Goal: Transaction & Acquisition: Purchase product/service

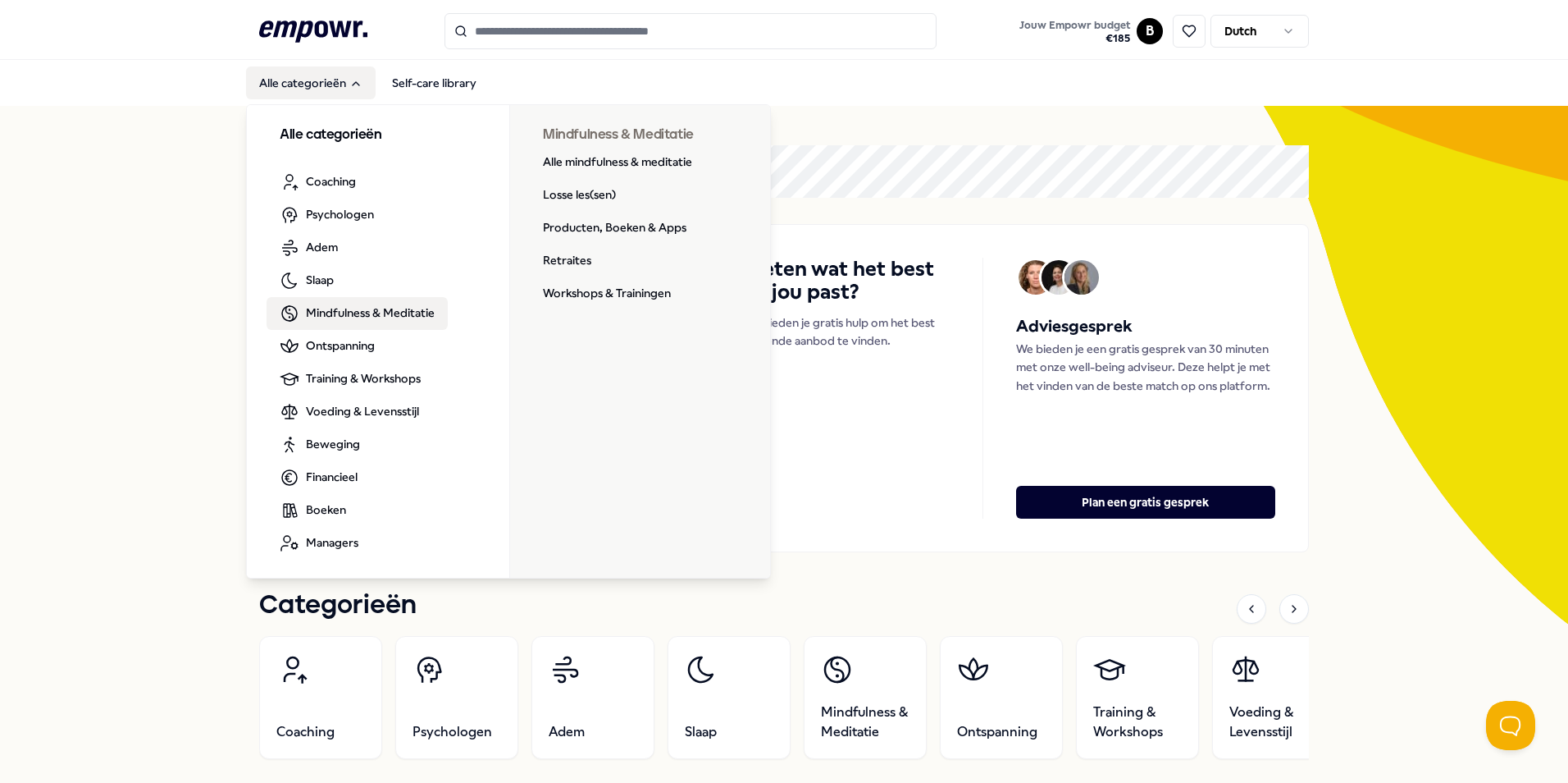
drag, startPoint x: 356, startPoint y: 316, endPoint x: 233, endPoint y: 242, distance: 143.5
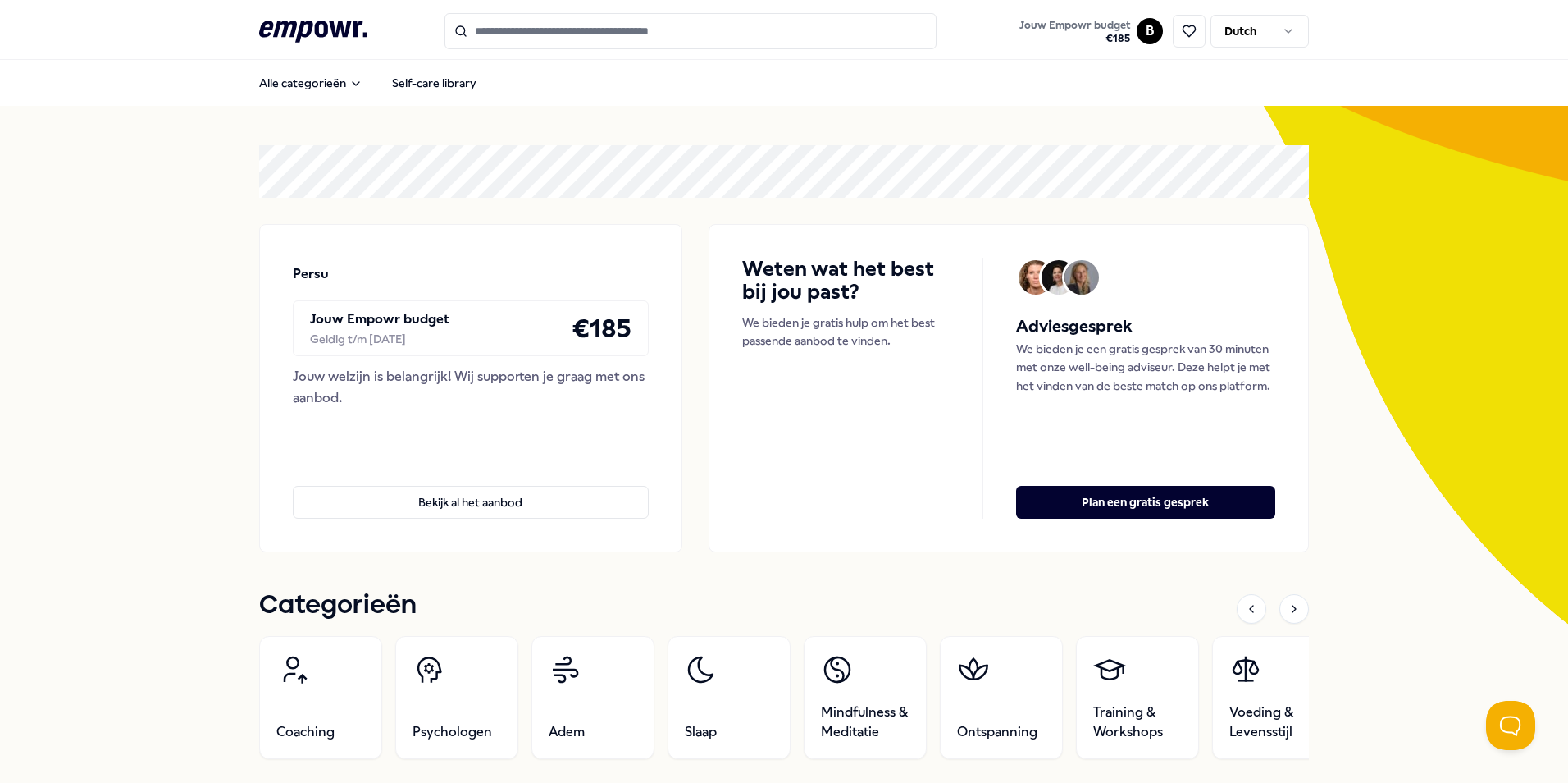
click at [558, 24] on input "Search for products, categories or subcategories" at bounding box center [690, 31] width 492 height 36
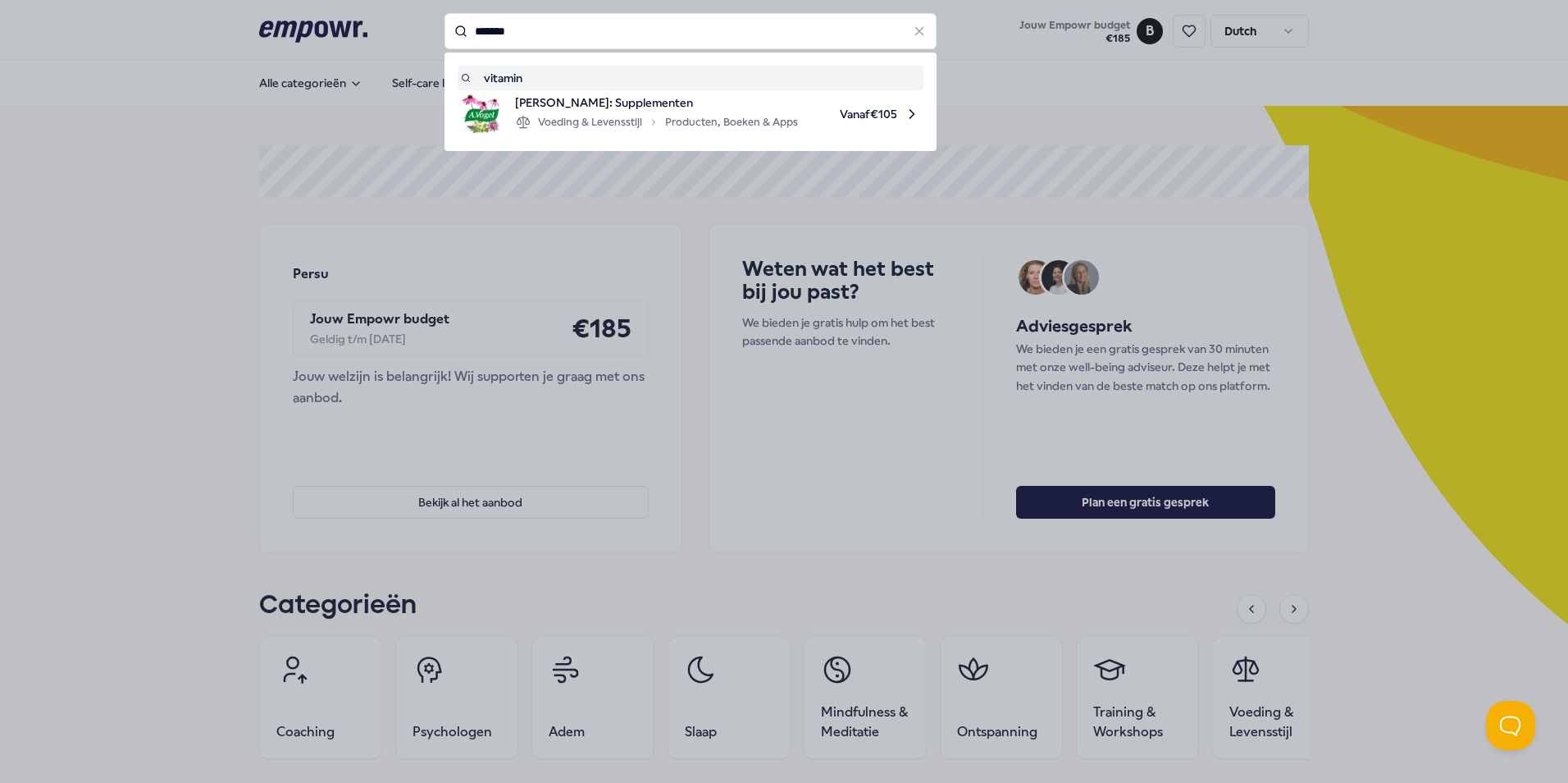
type input "*******"
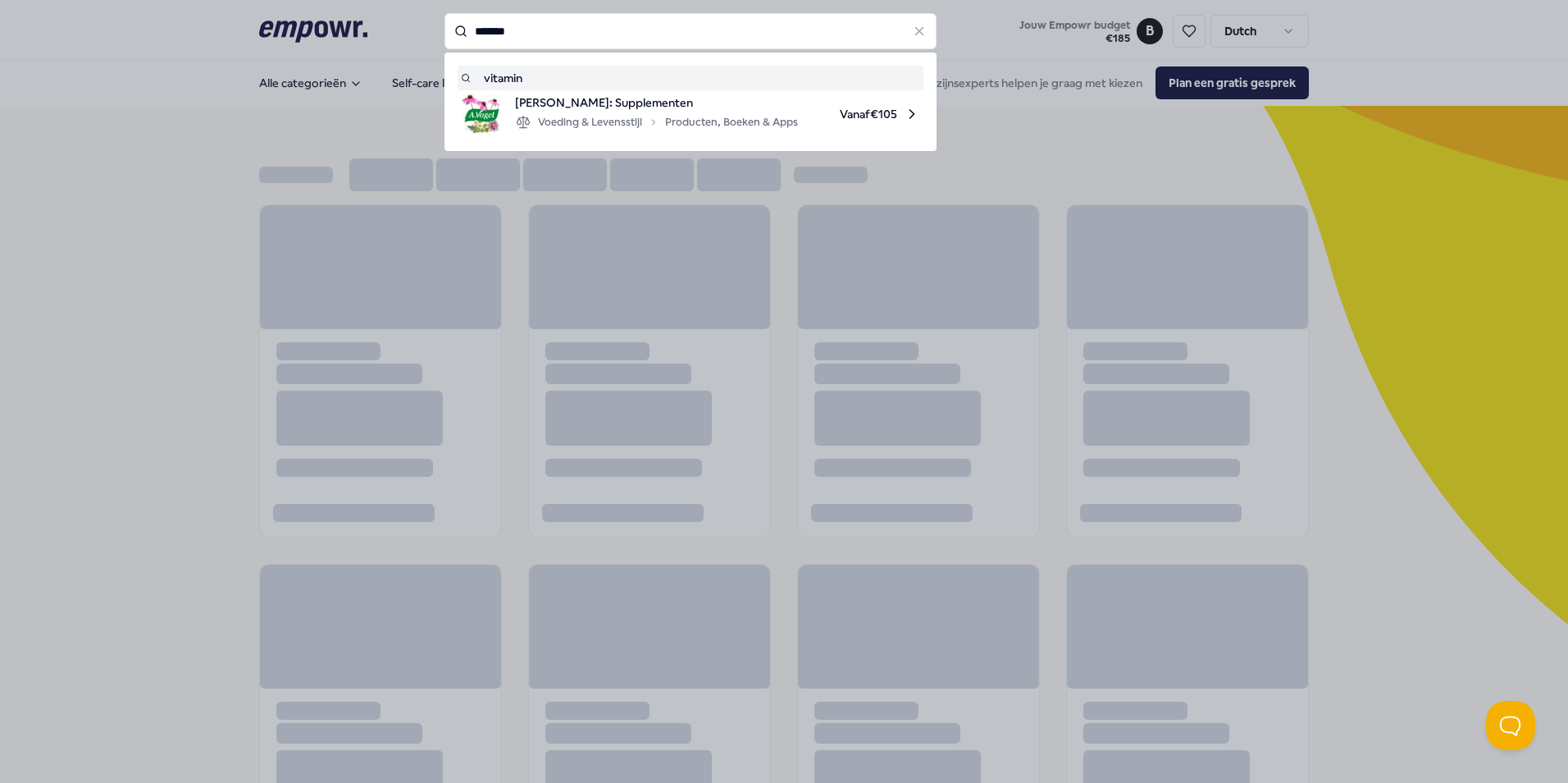
drag, startPoint x: 518, startPoint y: 32, endPoint x: 431, endPoint y: 44, distance: 87.8
click at [445, 44] on div "******* vitamin [PERSON_NAME]: Supplementen Voeding & Levensstijl Producten, Bo…" at bounding box center [690, 31] width 492 height 36
click at [565, 105] on span "[PERSON_NAME]: Supplementen" at bounding box center [656, 102] width 283 height 18
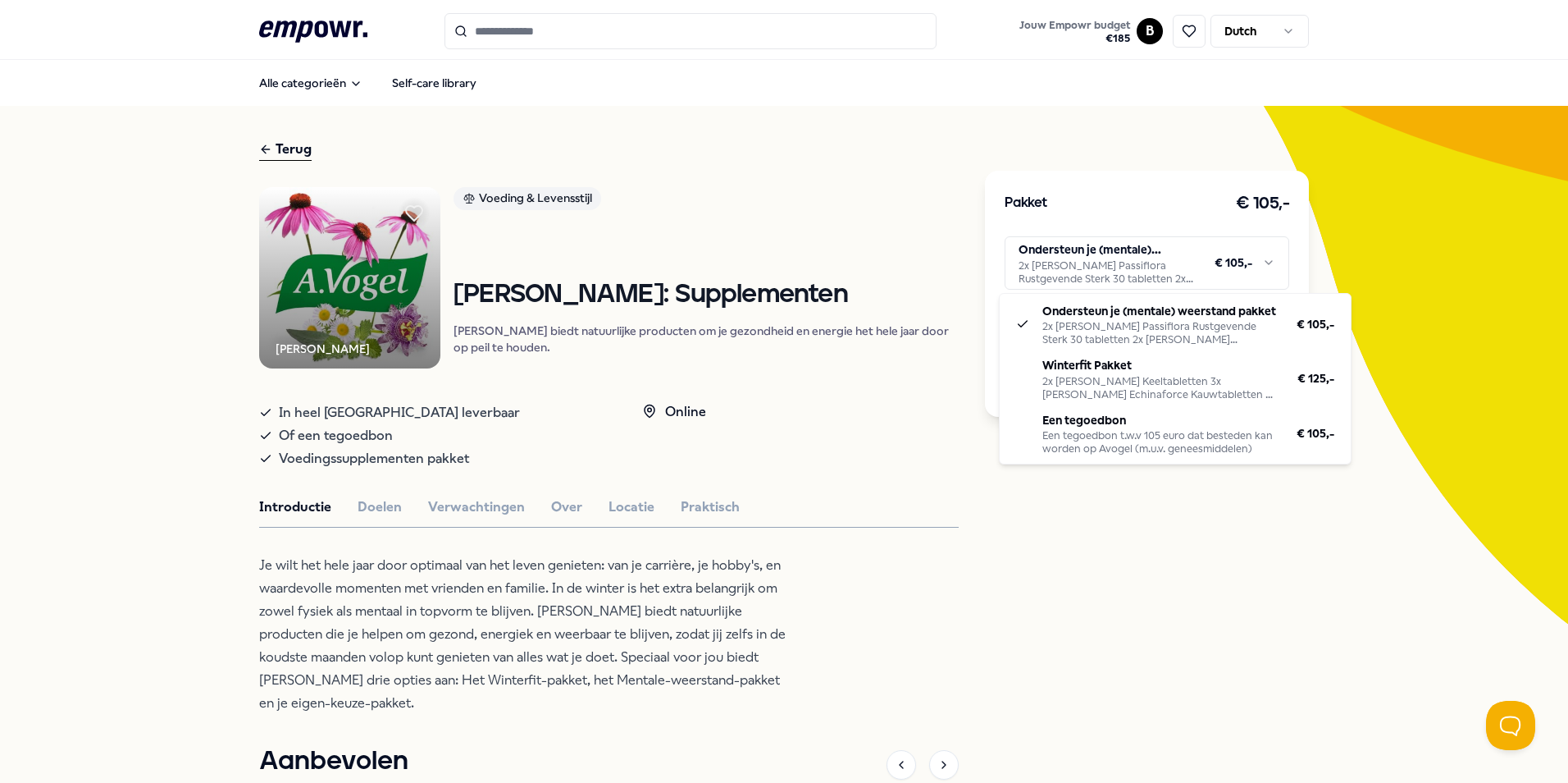
click at [1129, 259] on html ".empowr-logo_svg__cls-1{fill:#03032f} Jouw Empowr budget € 185 B Dutch Alle cat…" at bounding box center [784, 391] width 1568 height 783
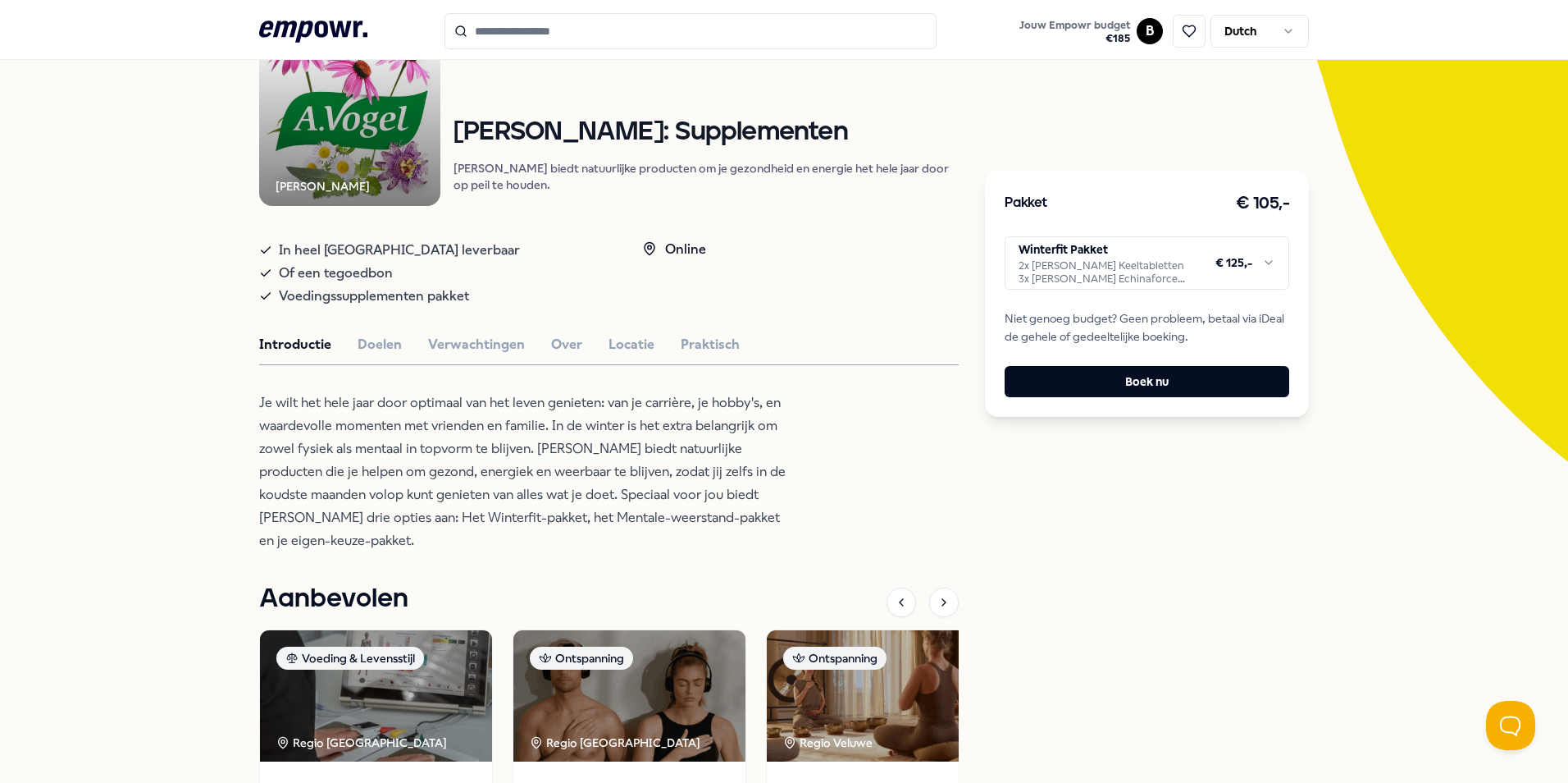
scroll to position [164, 0]
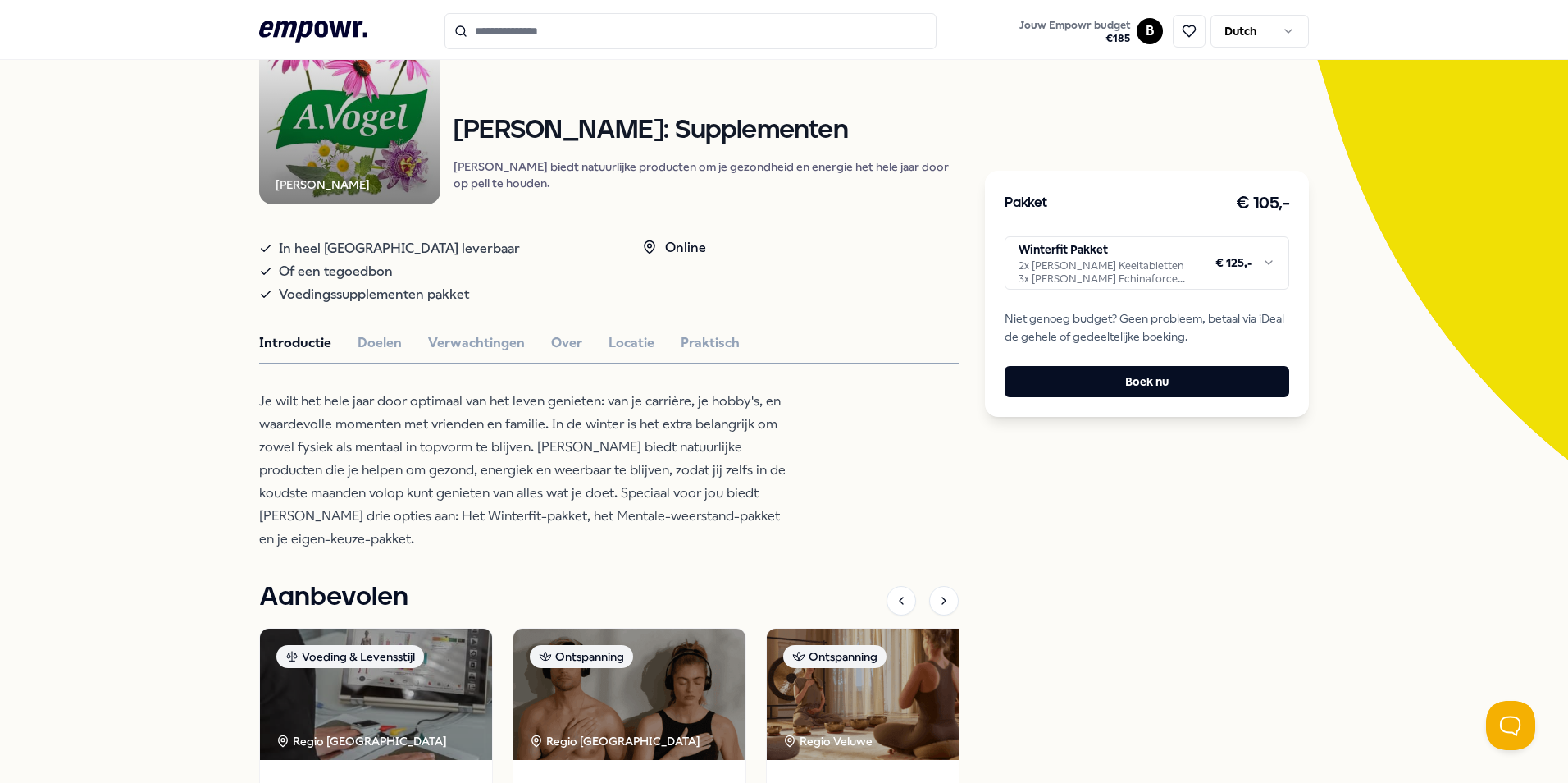
click at [1112, 272] on html ".empowr-logo_svg__cls-1{fill:#03032f} Jouw Empowr budget € 185 B Dutch Alle cat…" at bounding box center [784, 391] width 1568 height 783
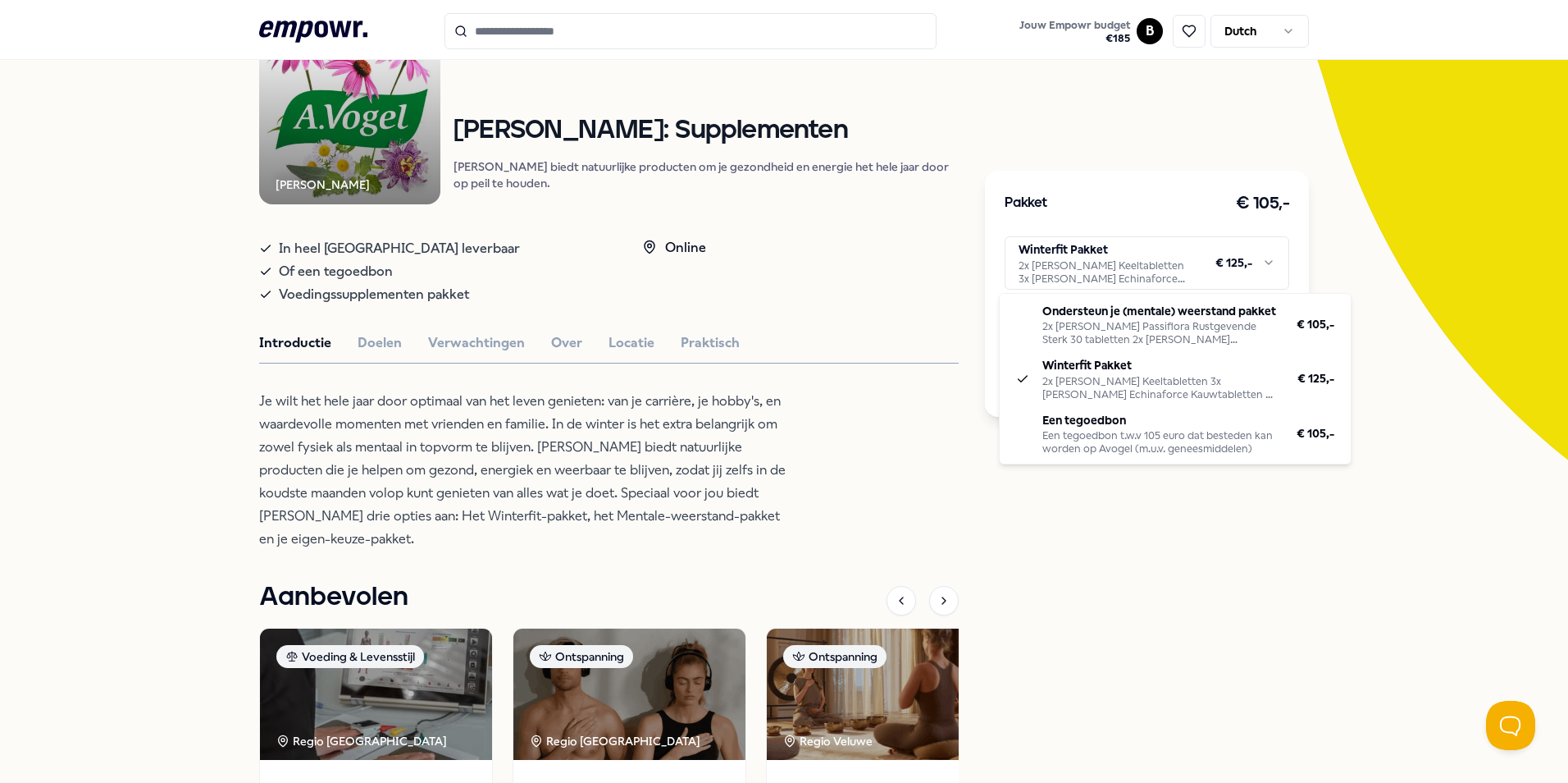
click at [162, 463] on html ".empowr-logo_svg__cls-1{fill:#03032f} Jouw Empowr budget € 185 B Dutch Alle cat…" at bounding box center [784, 391] width 1568 height 783
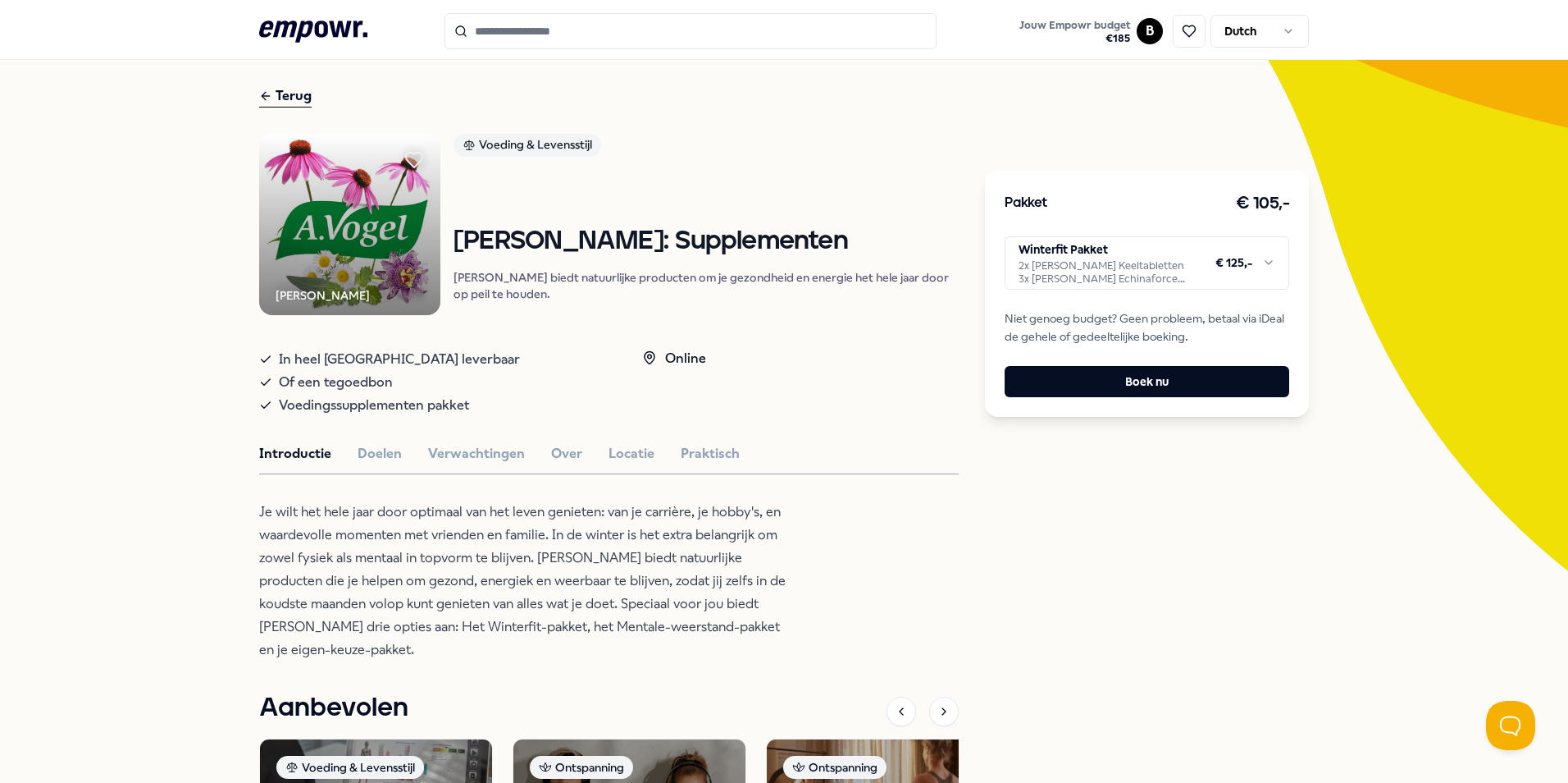
scroll to position [82, 0]
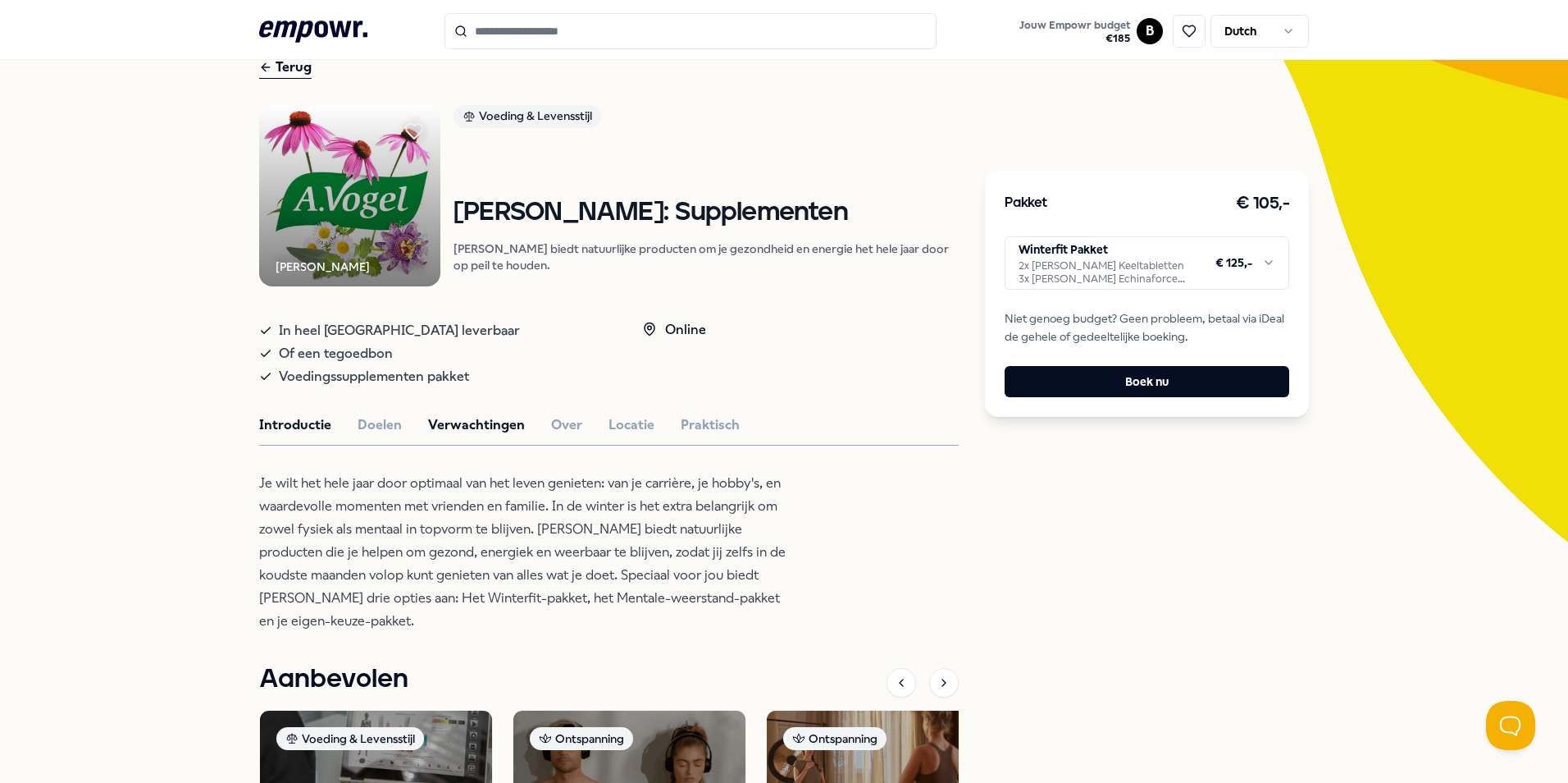
click at [469, 436] on button "Verwachtingen" at bounding box center [476, 425] width 97 height 21
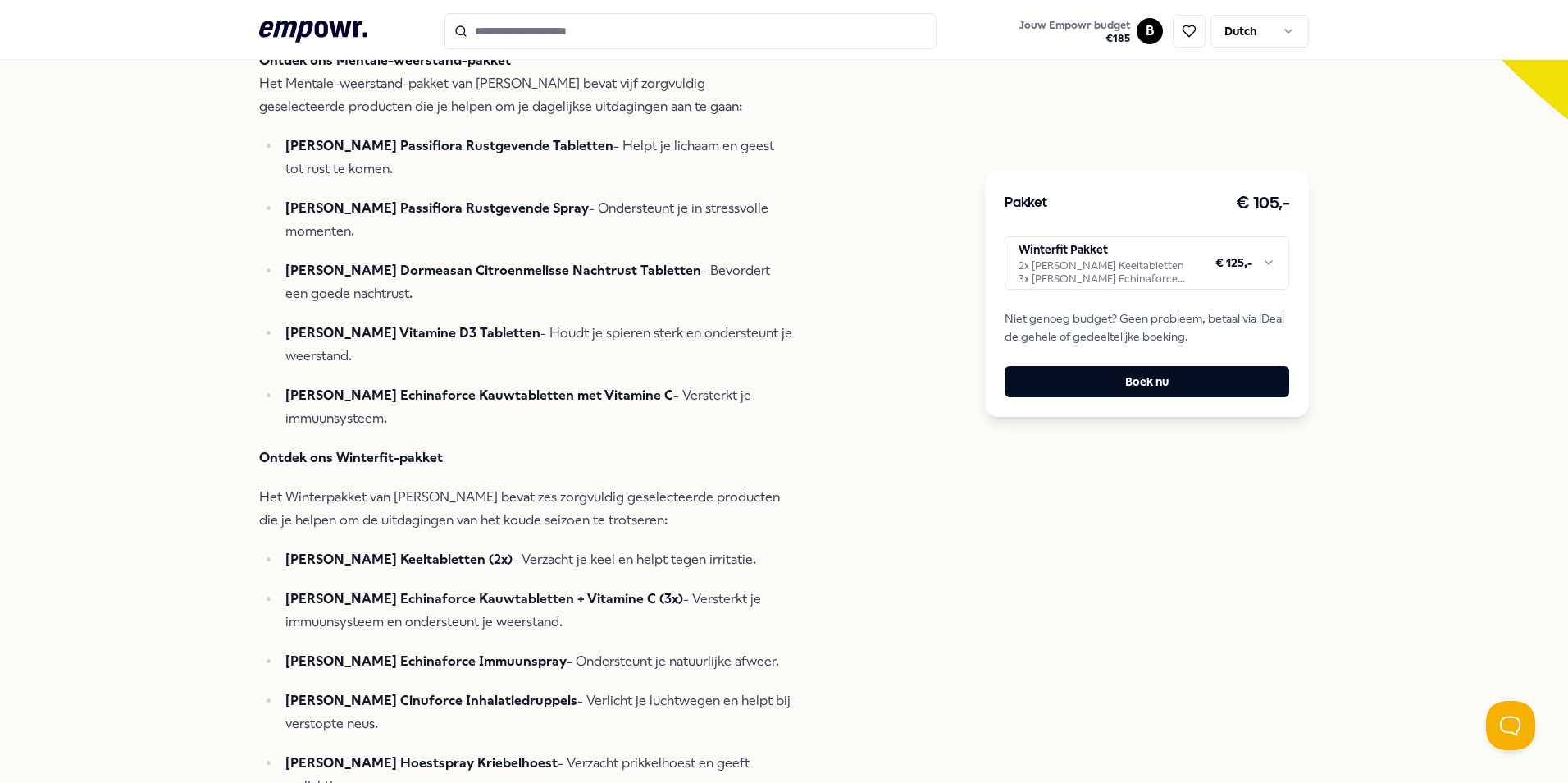
scroll to position [493, 0]
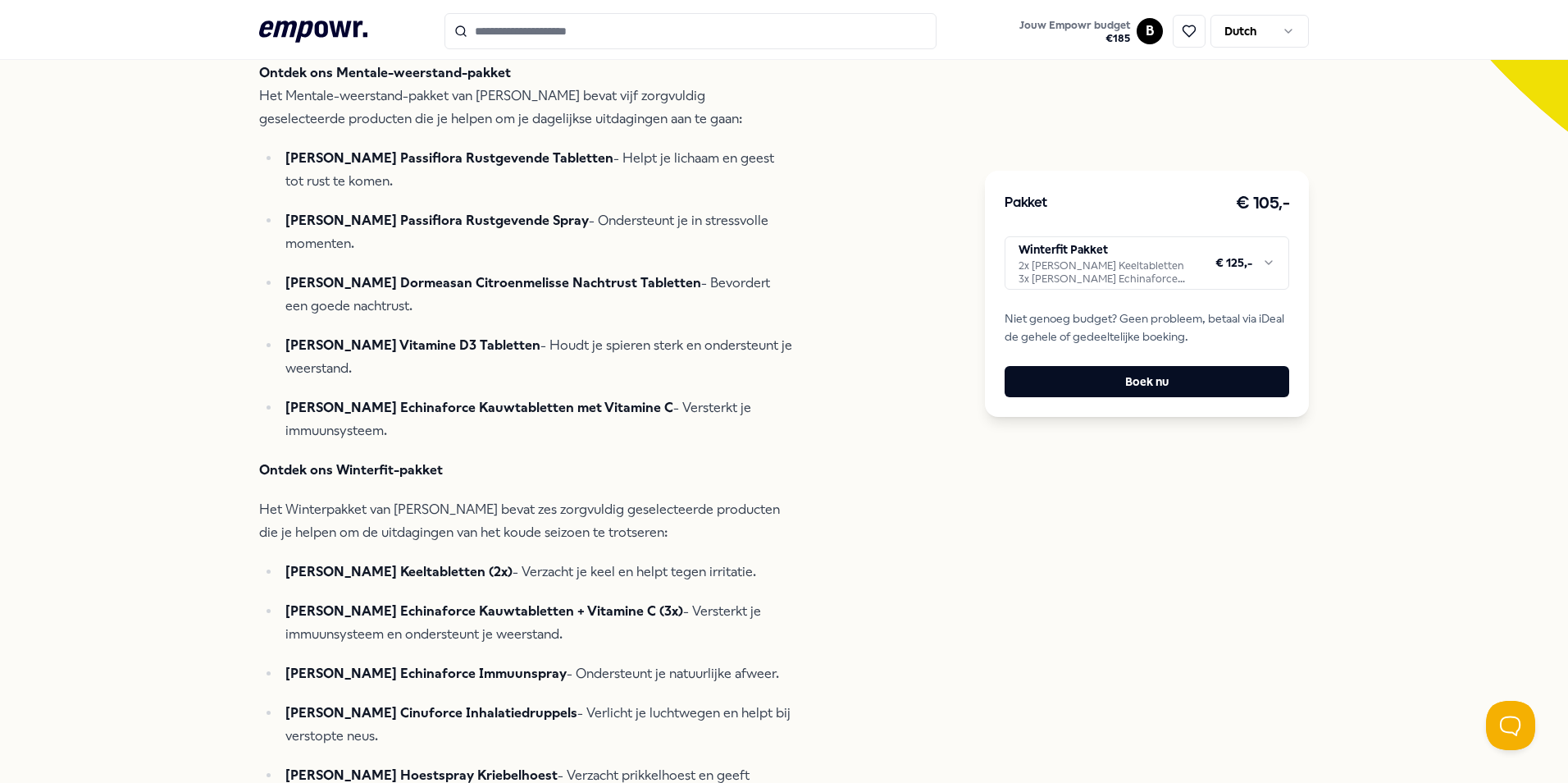
click at [1033, 282] on html ".empowr-logo_svg__cls-1{fill:#03032f} Jouw Empowr budget € 185 B Dutch Alle cat…" at bounding box center [784, 391] width 1568 height 783
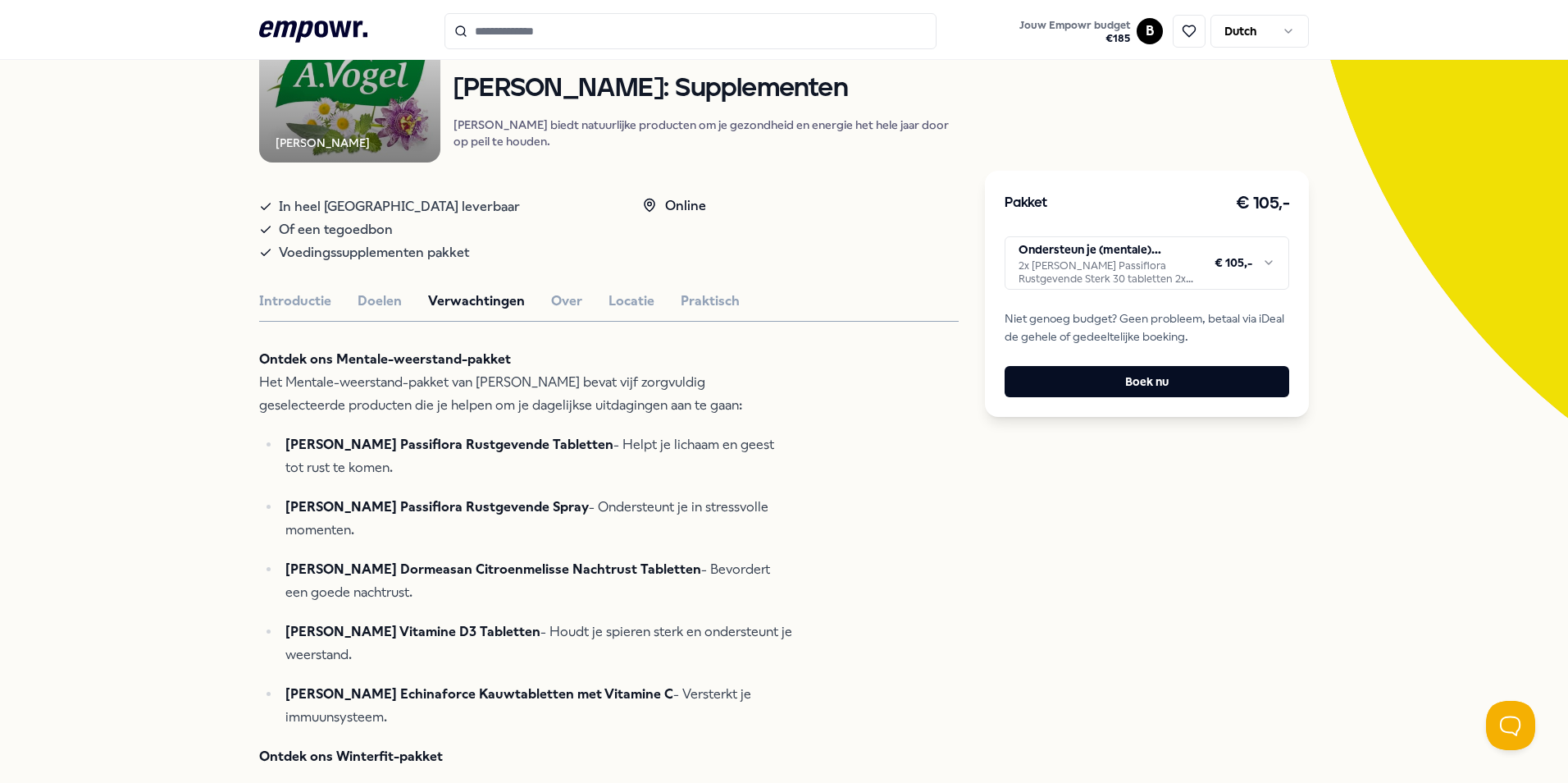
scroll to position [0, 0]
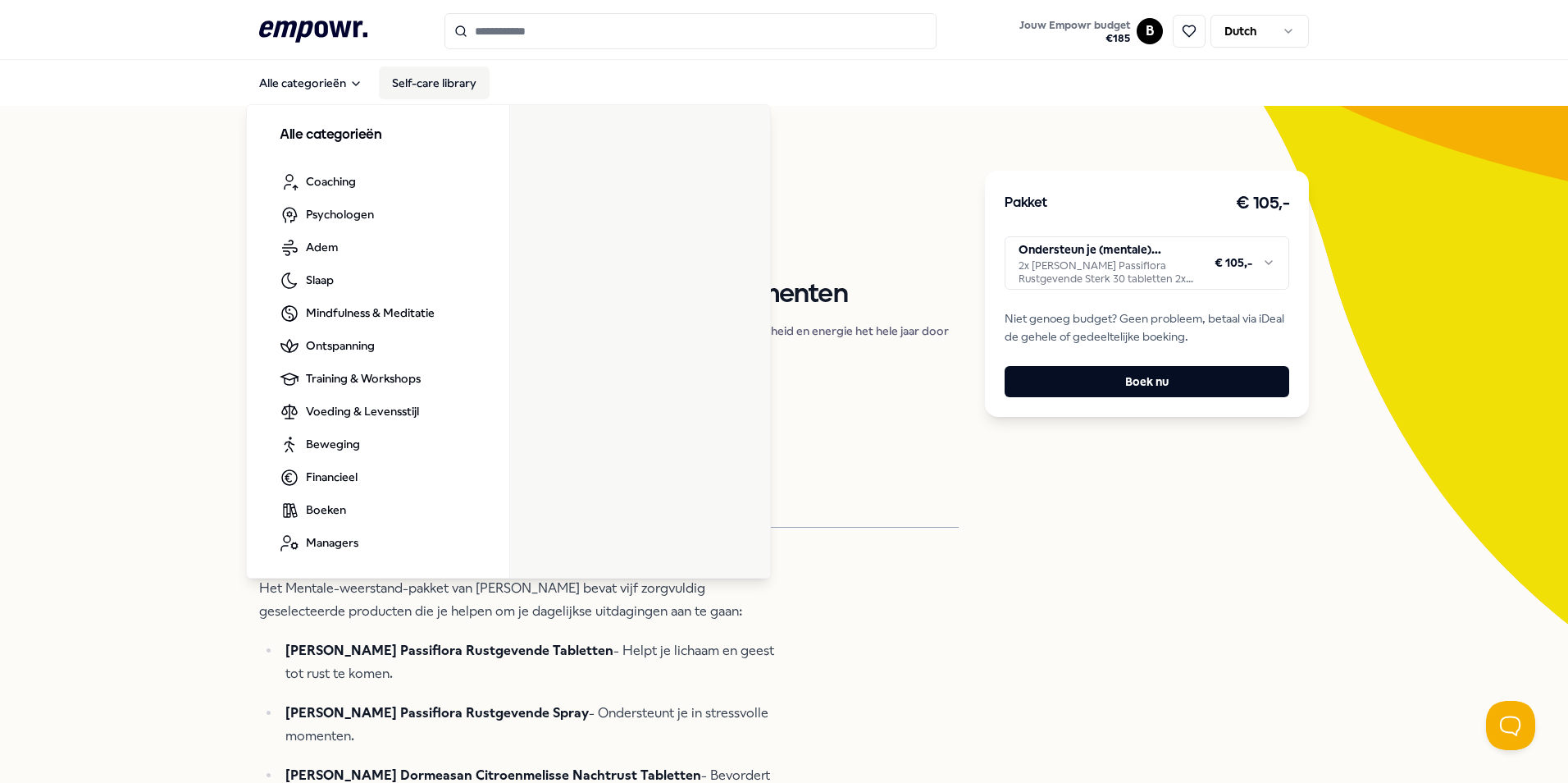
click at [407, 88] on link "Self-care library" at bounding box center [434, 83] width 111 height 33
click at [302, 83] on button "Alle categorieën" at bounding box center [310, 83] width 129 height 33
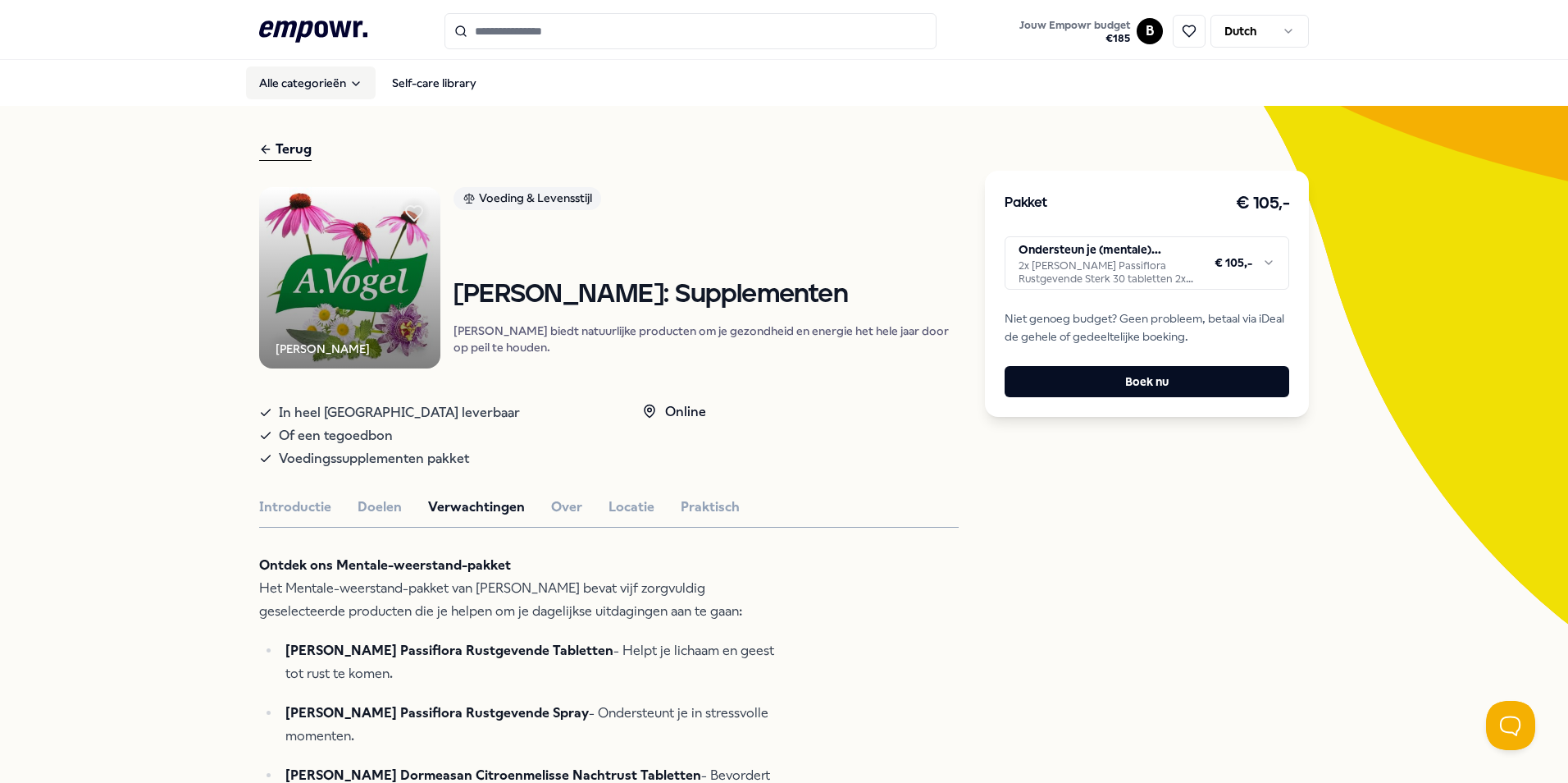
click at [302, 83] on button "Alle categorieën" at bounding box center [310, 83] width 129 height 33
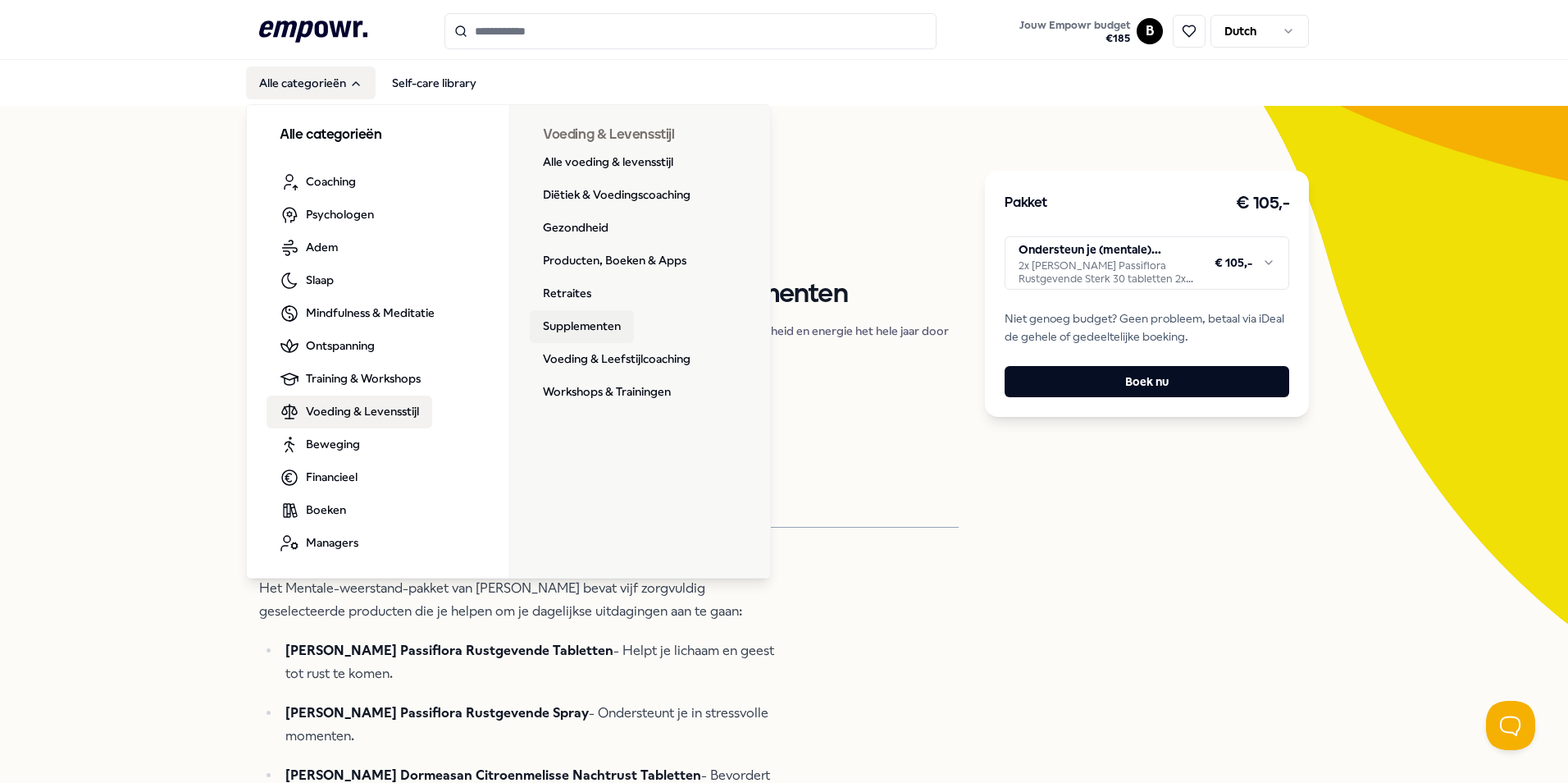
click at [559, 332] on link "Supplementen" at bounding box center [582, 327] width 104 height 33
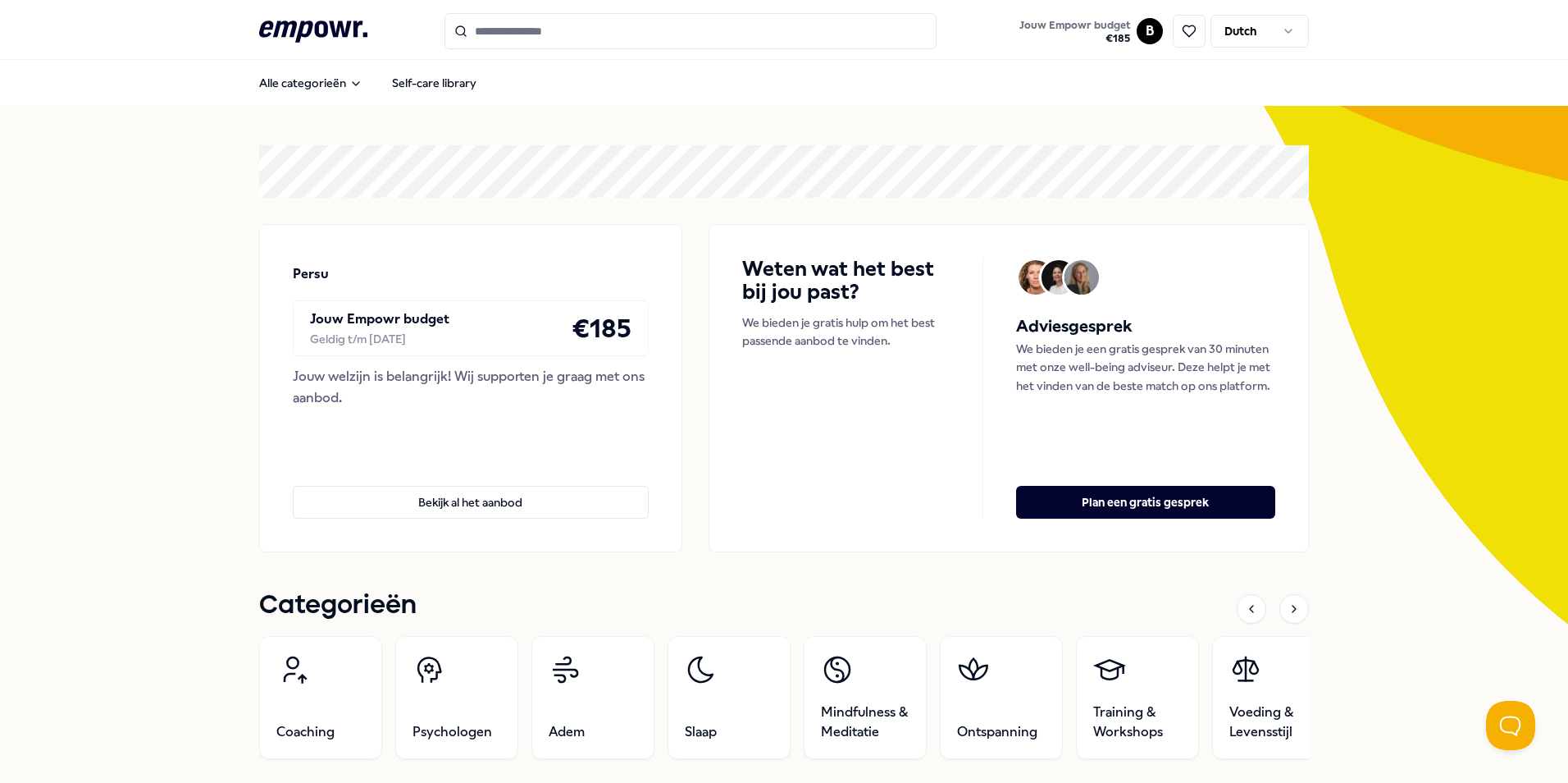
click at [648, 40] on input "Search for products, categories or subcategories" at bounding box center [690, 31] width 492 height 36
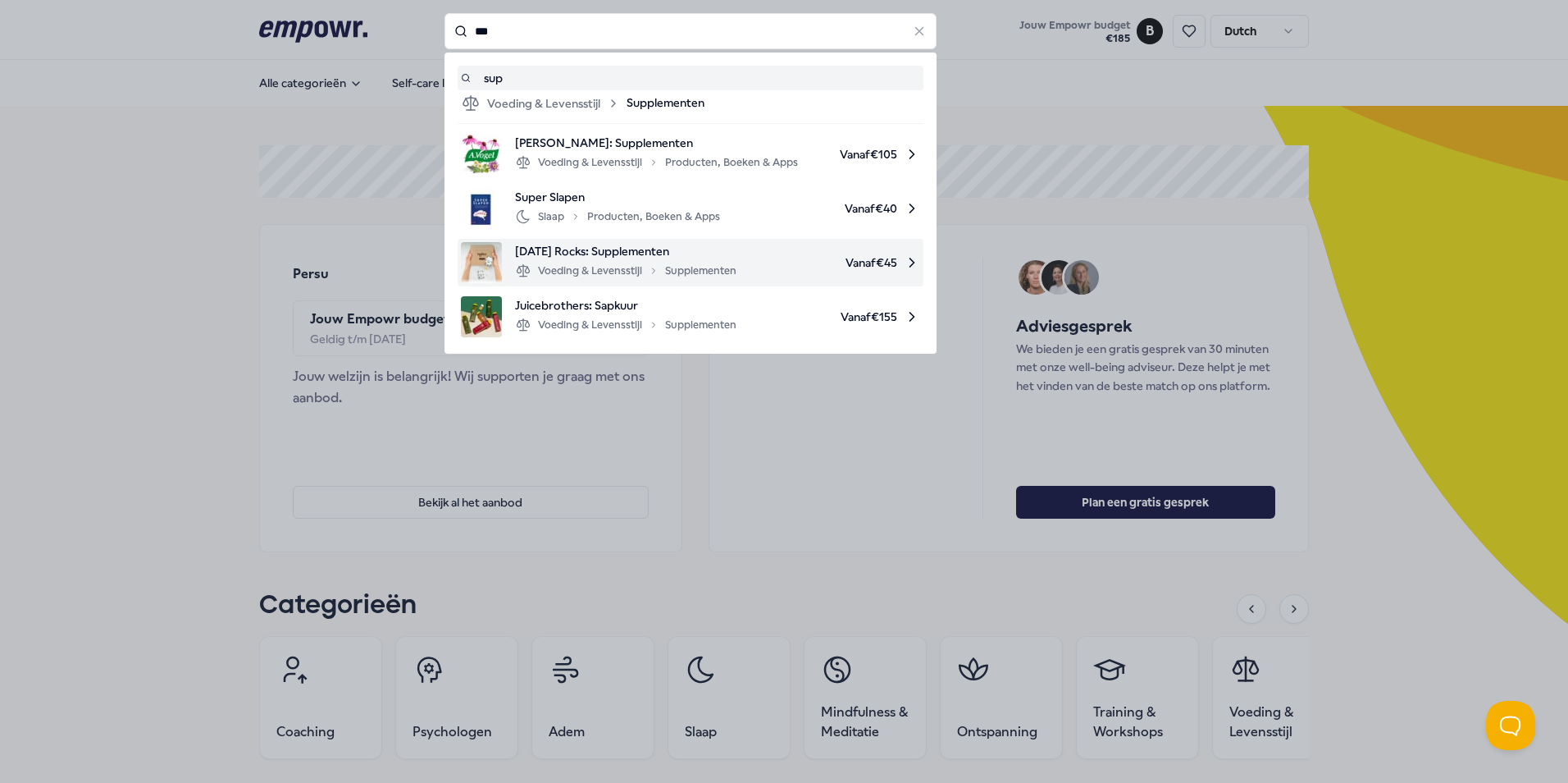
click at [674, 269] on div "Voeding & Levensstijl Supplementen" at bounding box center [625, 271] width 221 height 20
type input "***"
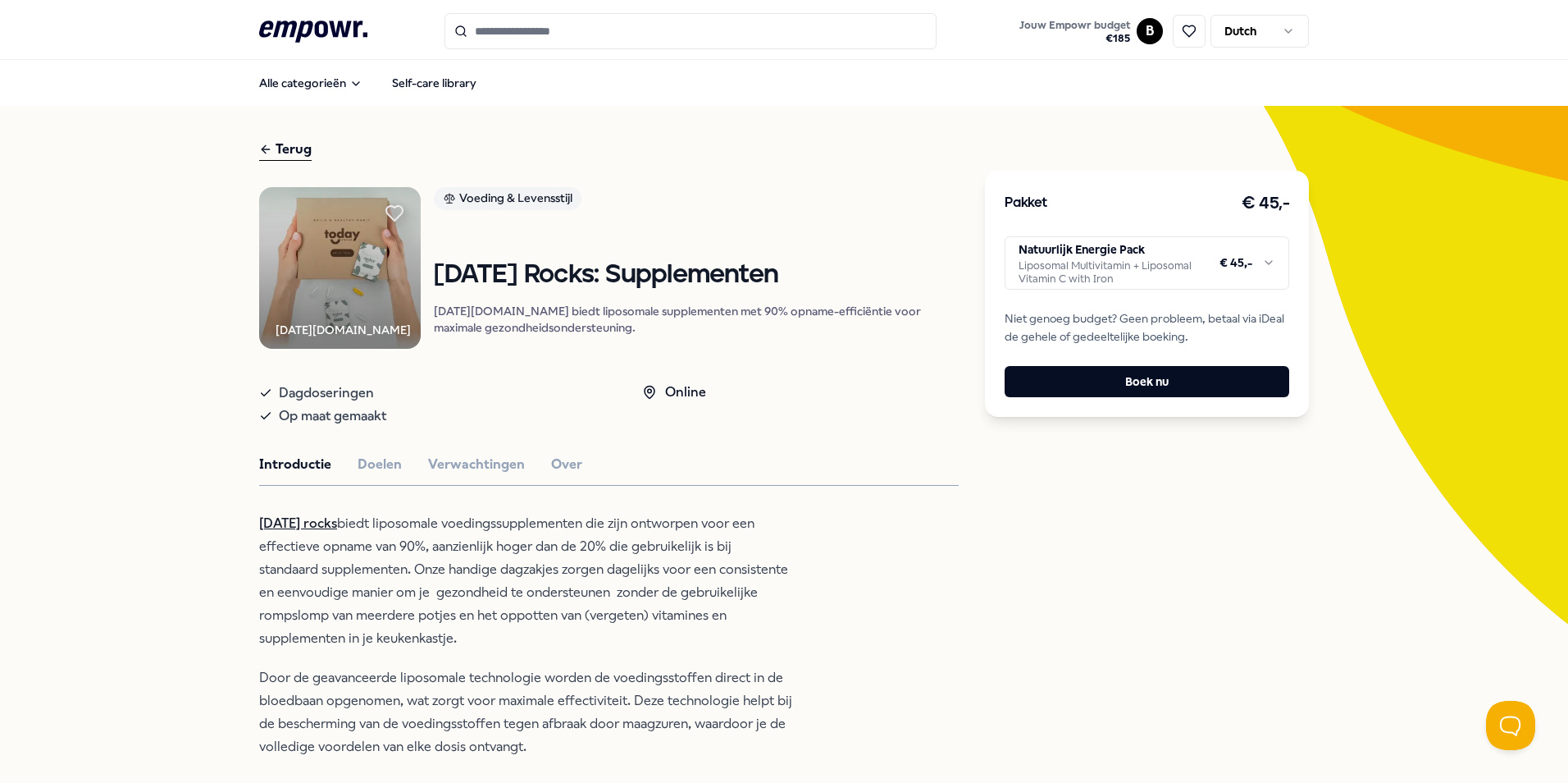
click at [1236, 260] on html ".empowr-logo_svg__cls-1{fill:#03032f} Jouw Empowr budget € 185 B Dutch Alle cat…" at bounding box center [784, 391] width 1568 height 783
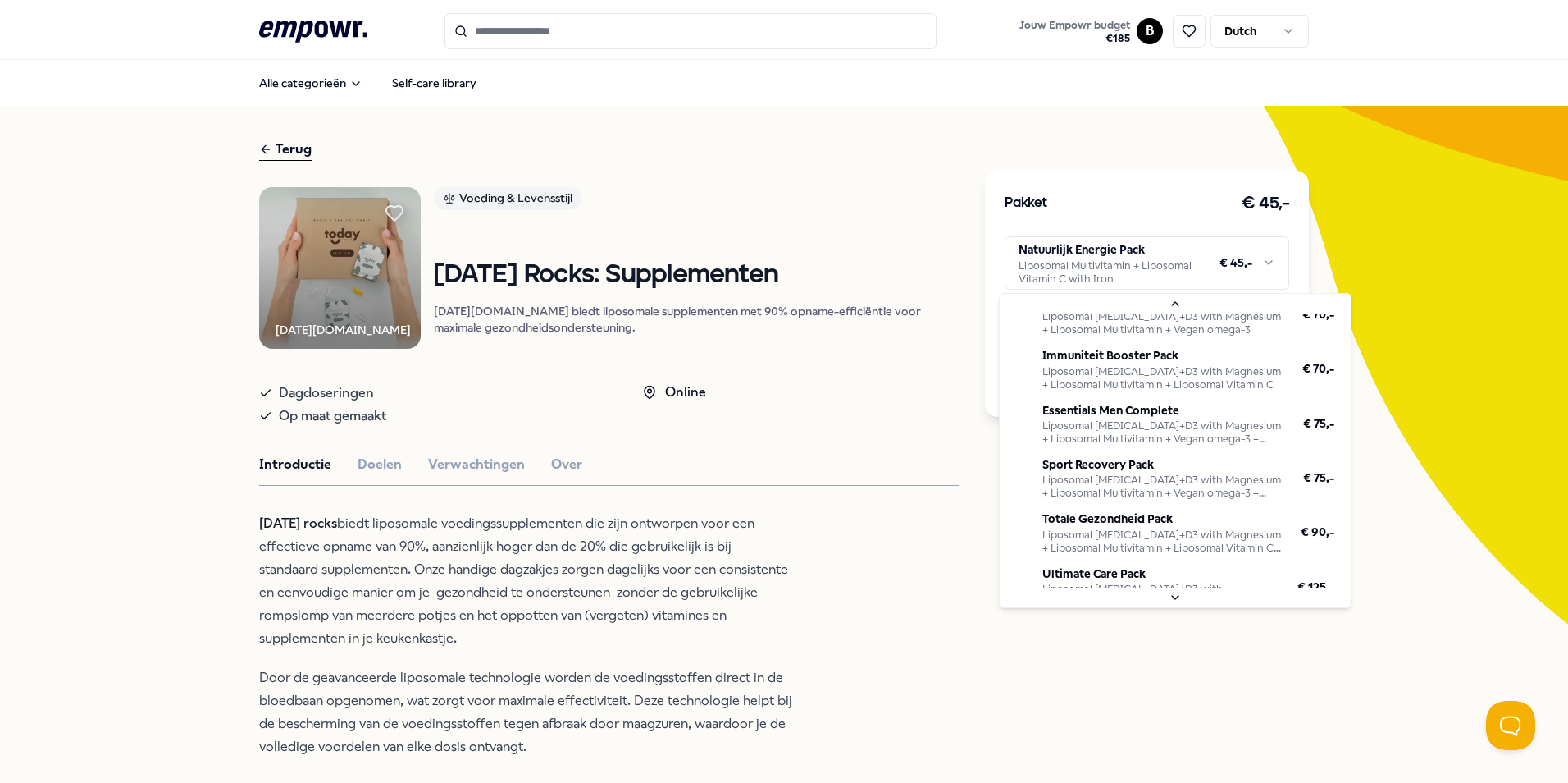
scroll to position [149, 0]
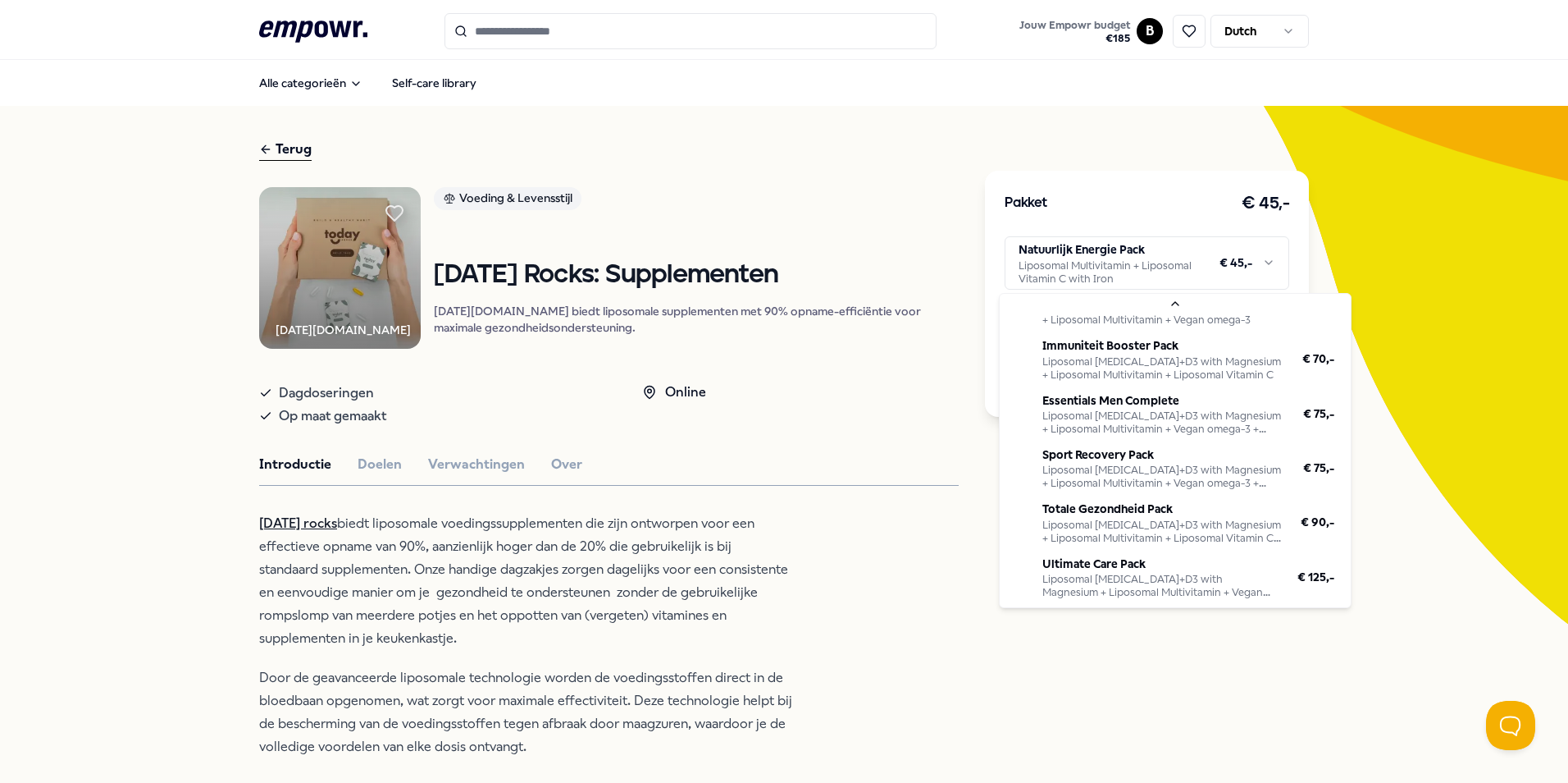
click at [443, 483] on html ".empowr-logo_svg__cls-1{fill:#03032f} Jouw Empowr budget € 185 B Dutch Alle cat…" at bounding box center [784, 391] width 1568 height 783
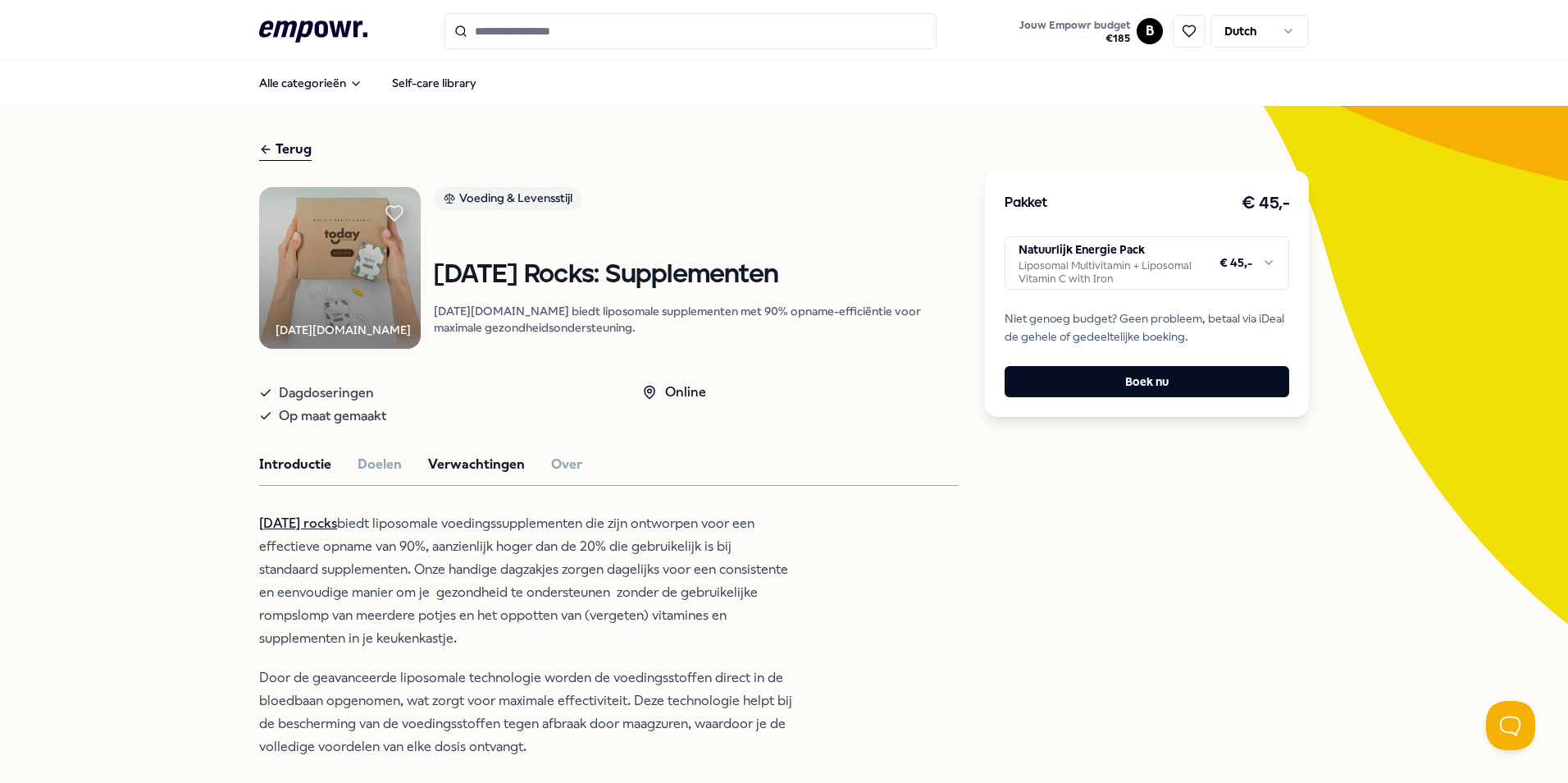
click at [447, 475] on button "Verwachtingen" at bounding box center [476, 465] width 97 height 21
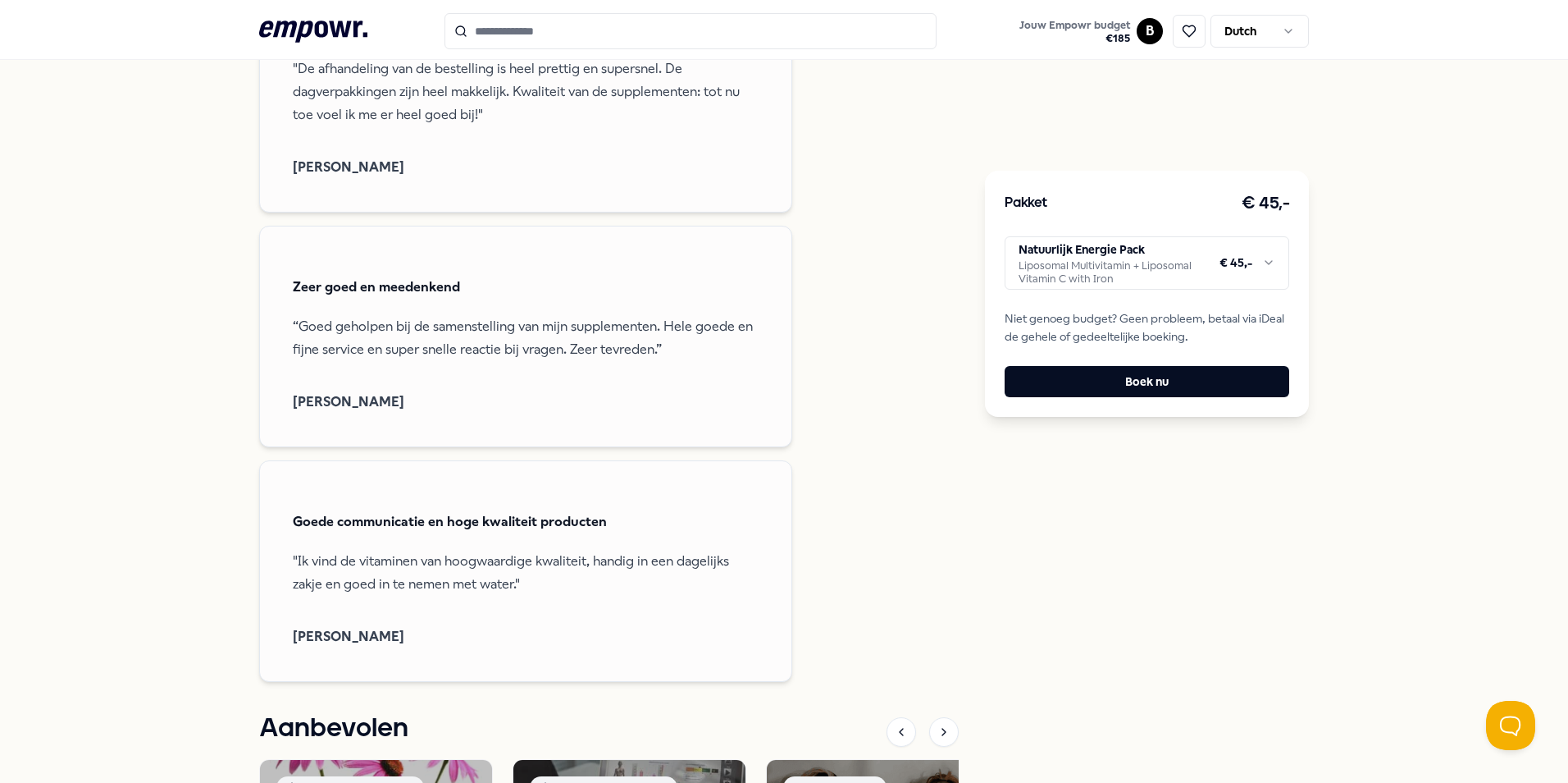
scroll to position [1230, 0]
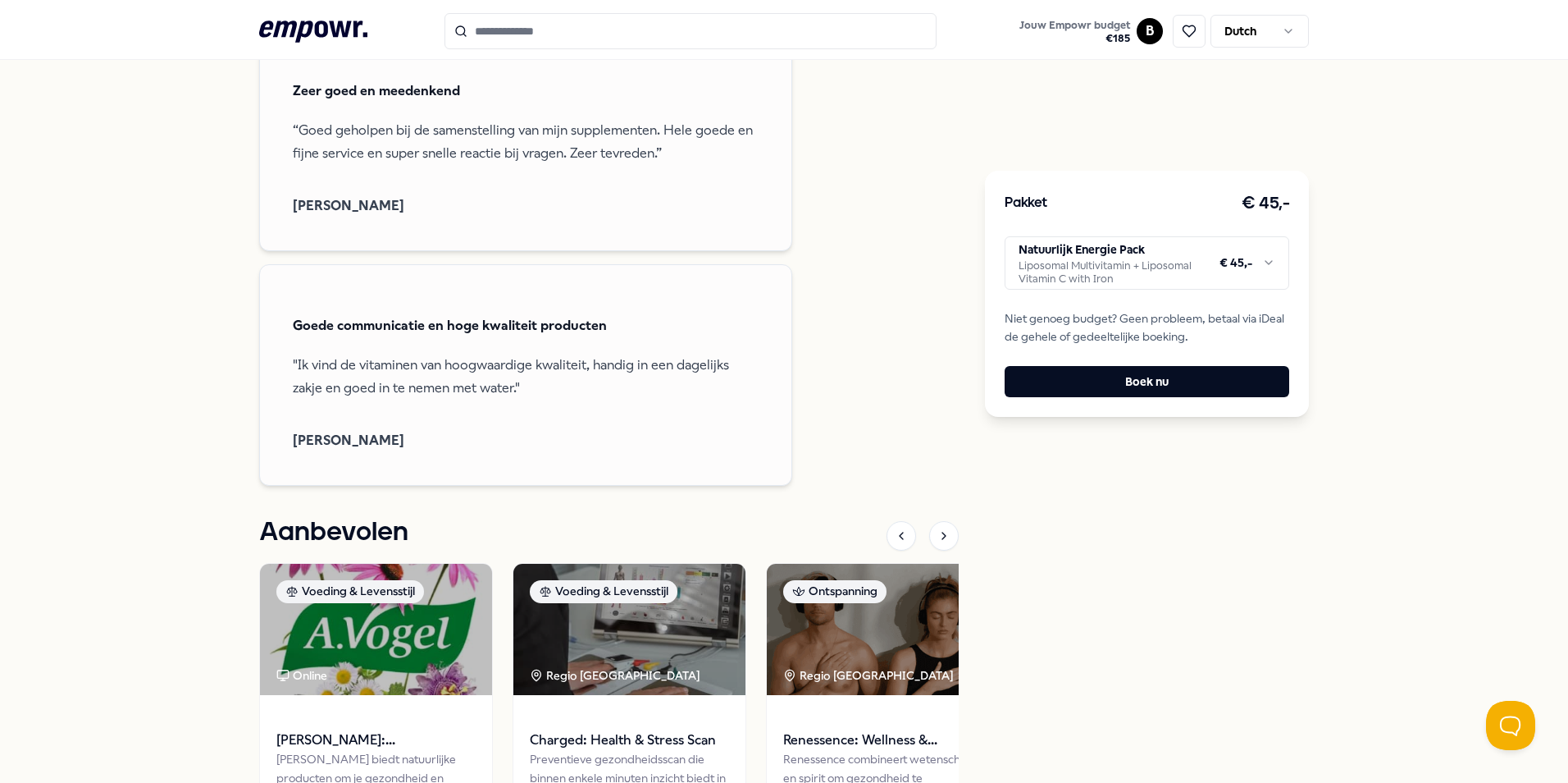
click at [1056, 268] on html ".empowr-logo_svg__cls-1{fill:#03032f} Jouw Empowr budget € 185 B Dutch Alle cat…" at bounding box center [784, 391] width 1568 height 783
click at [1246, 267] on html ".empowr-logo_svg__cls-1{fill:#03032f} Jouw Empowr budget € 185 B Dutch Alle cat…" at bounding box center [784, 391] width 1568 height 783
drag, startPoint x: 1283, startPoint y: 215, endPoint x: 1255, endPoint y: 218, distance: 28.2
click at [1255, 218] on div "Pakket € 45,- Natuurlijk Energie Pack Liposomal Multivitamin + Liposomal Vitami…" at bounding box center [1147, 294] width 324 height 246
click at [1165, 257] on html ".empowr-logo_svg__cls-1{fill:#03032f} Jouw Empowr budget € 185 B Dutch Alle cat…" at bounding box center [784, 391] width 1568 height 783
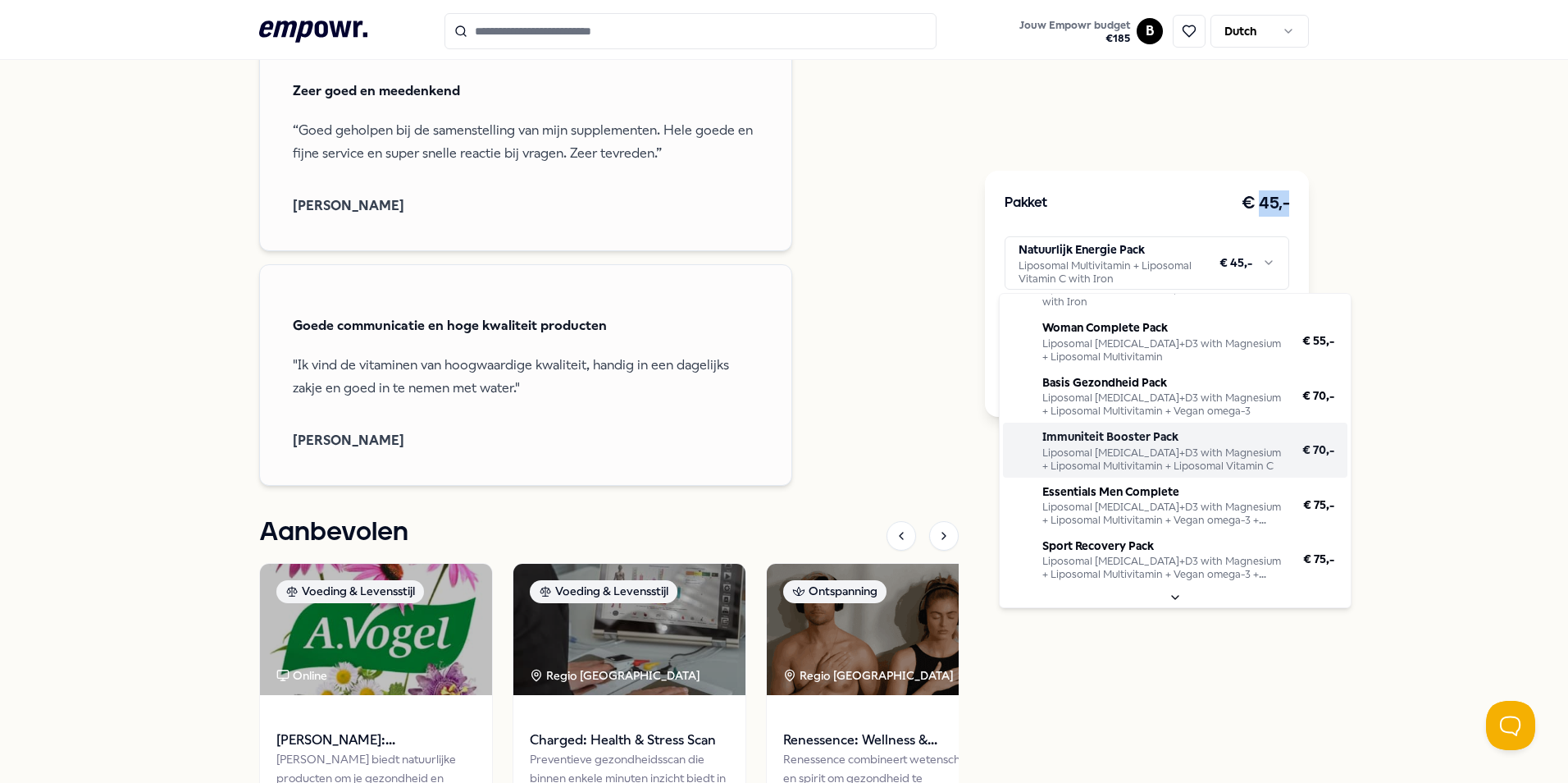
scroll to position [0, 0]
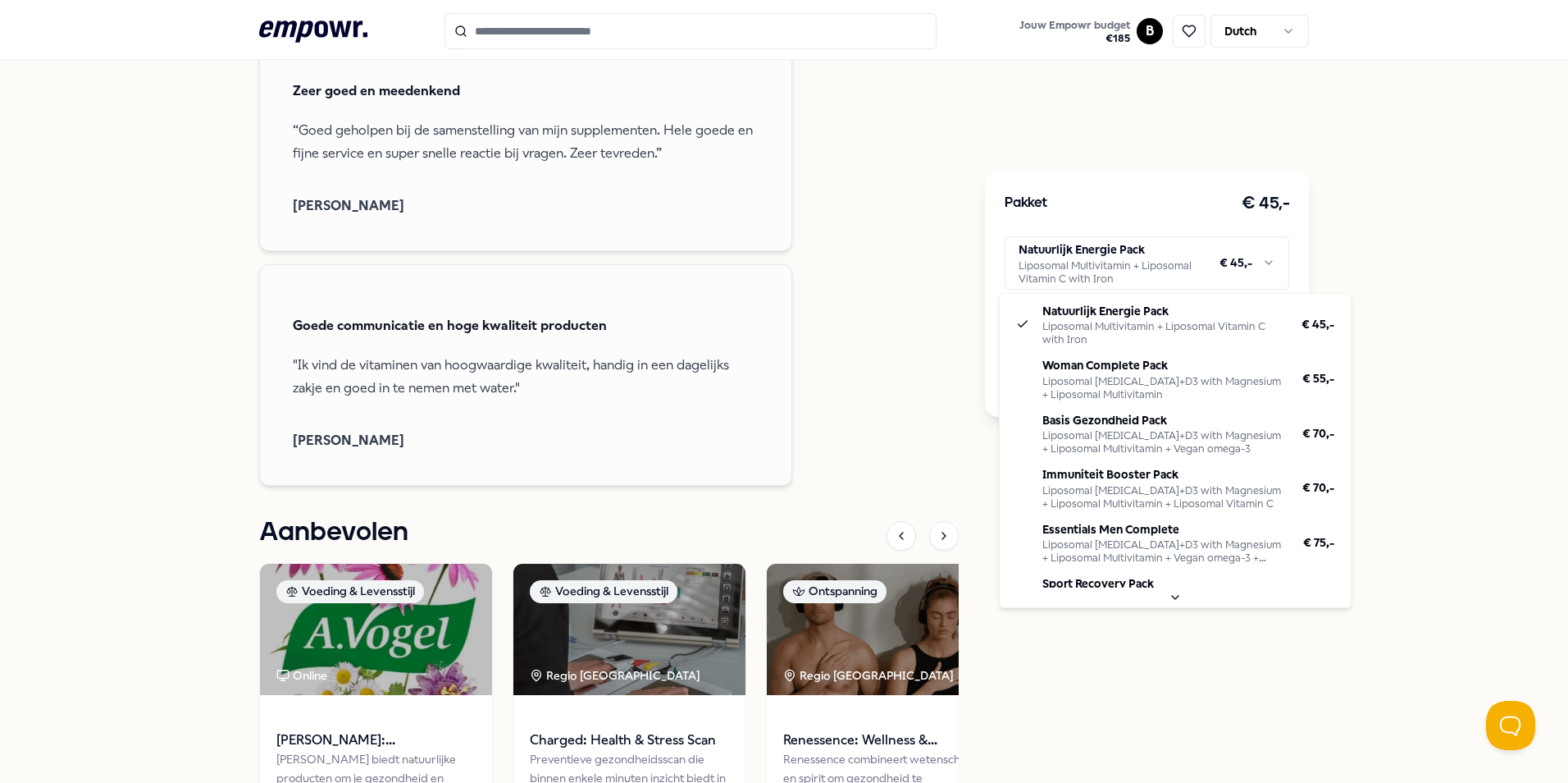
click at [1410, 323] on html ".empowr-logo_svg__cls-1{fill:#03032f} Jouw Empowr budget € 185 B Dutch Alle cat…" at bounding box center [784, 391] width 1568 height 783
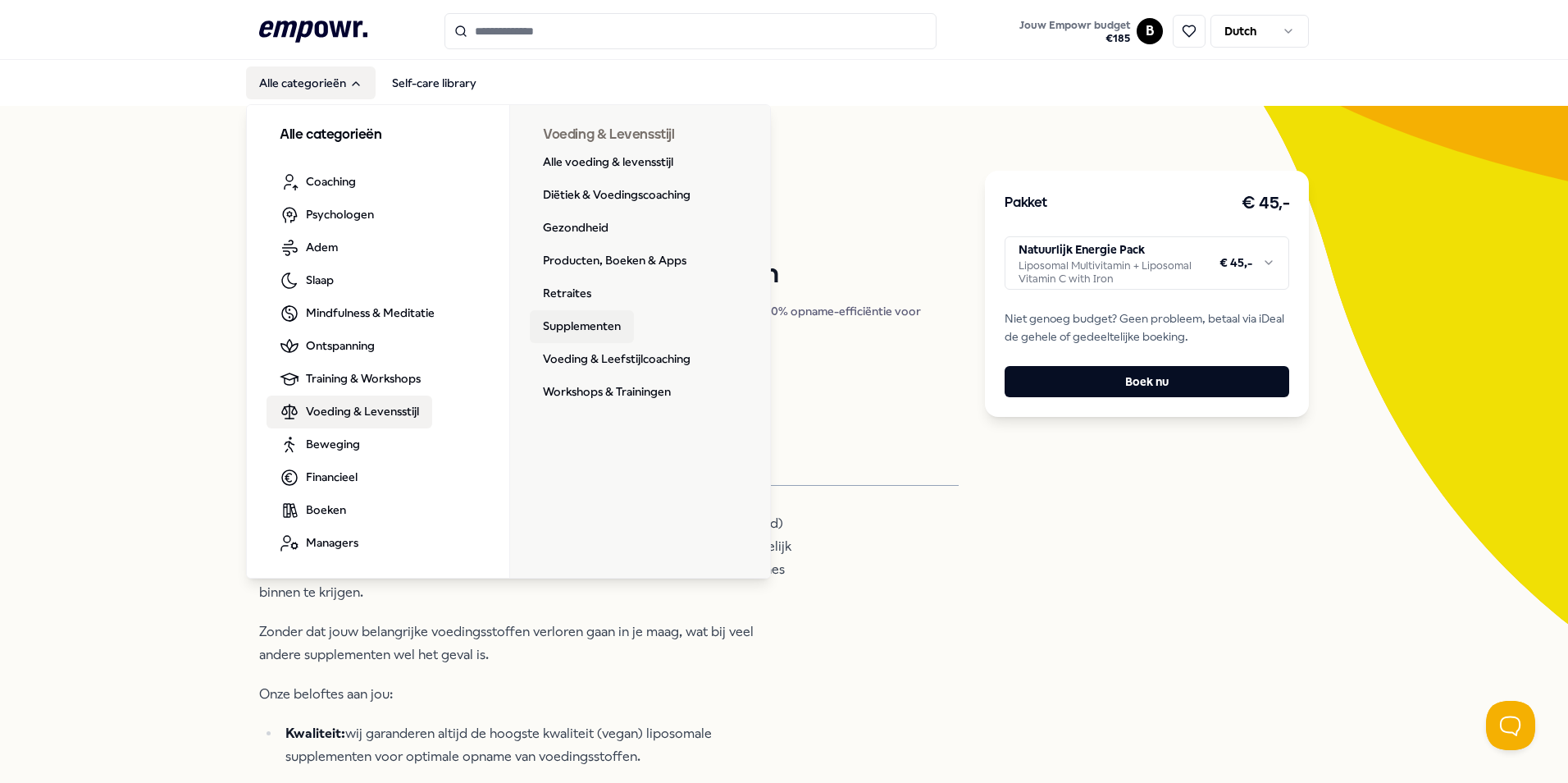
click at [574, 314] on link "Supplementen" at bounding box center [582, 327] width 104 height 33
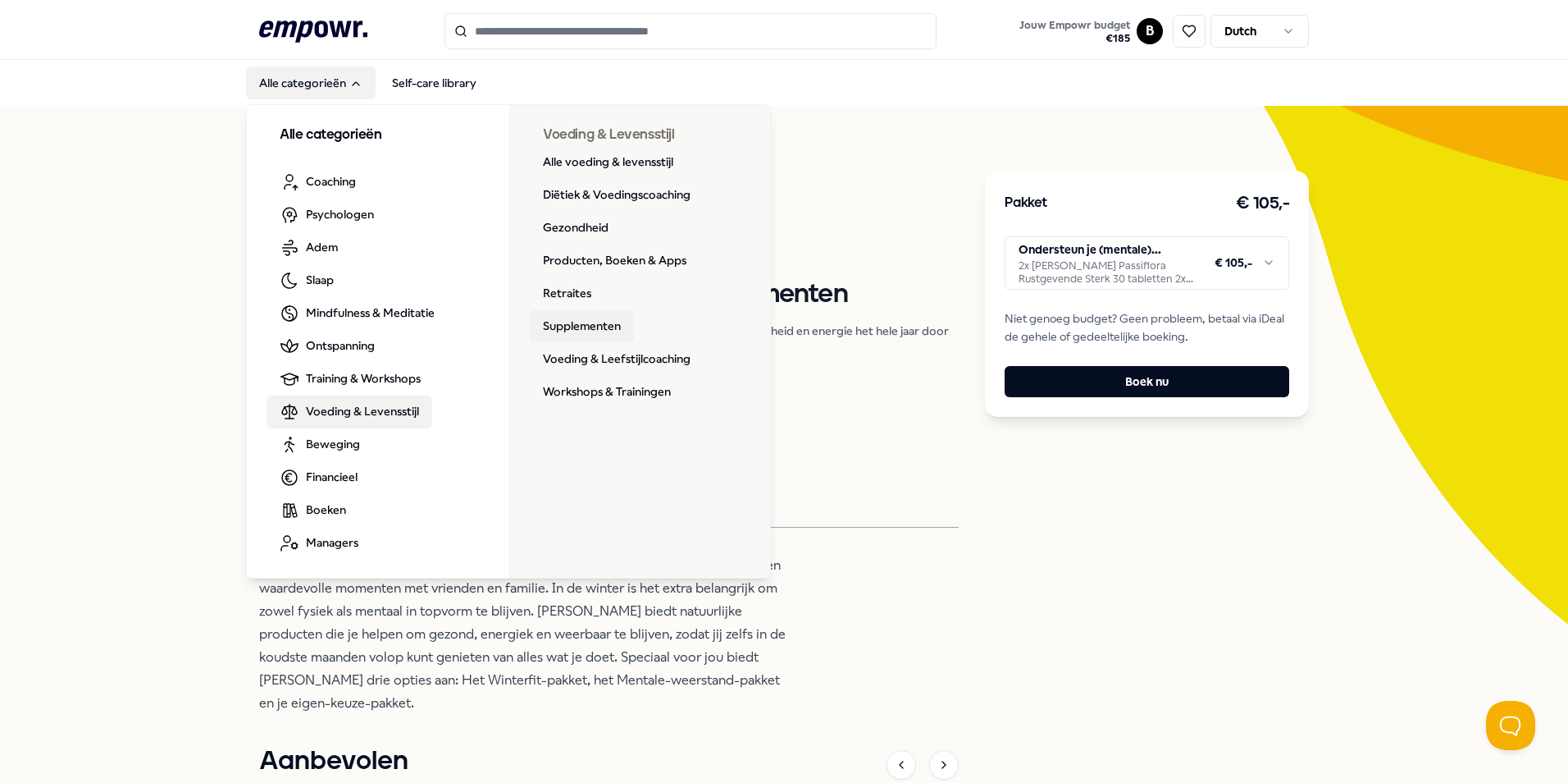
click at [570, 326] on link "Supplementen" at bounding box center [582, 327] width 104 height 33
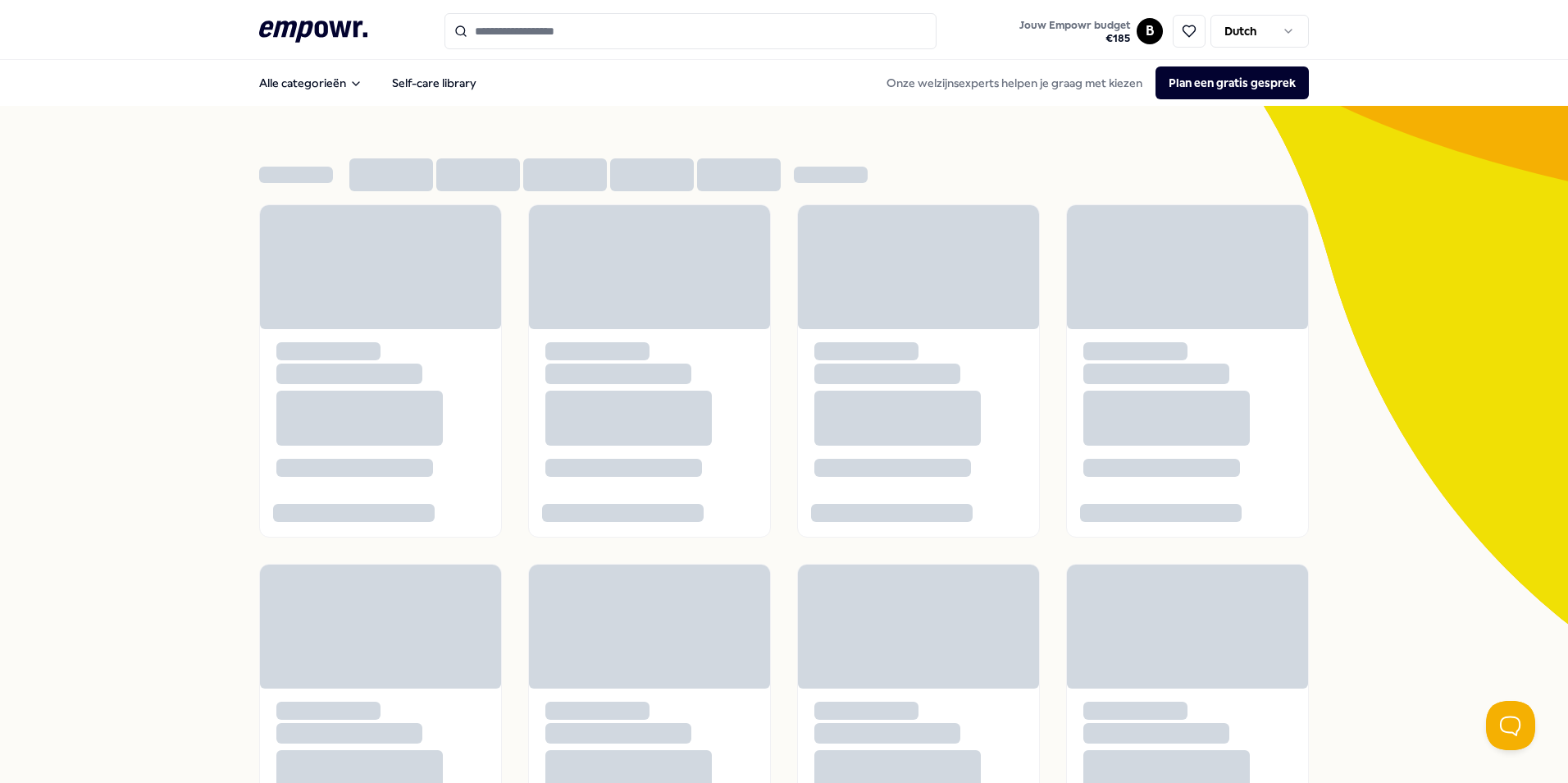
click at [602, 31] on input "Search for products, categories or subcategories" at bounding box center [690, 31] width 492 height 36
type input "*"
